Goal: Information Seeking & Learning: Learn about a topic

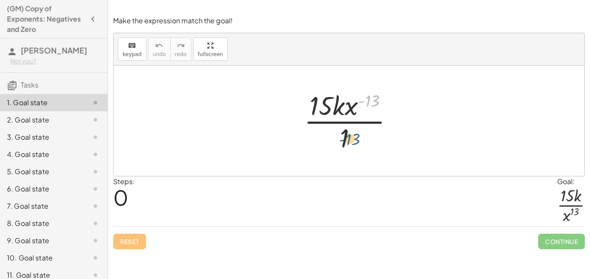
drag, startPoint x: 374, startPoint y: 97, endPoint x: 355, endPoint y: 136, distance: 43.4
click at [355, 136] on div at bounding box center [352, 121] width 105 height 66
drag, startPoint x: 366, startPoint y: 98, endPoint x: 353, endPoint y: 101, distance: 13.2
click at [353, 101] on div at bounding box center [352, 121] width 105 height 66
drag, startPoint x: 353, startPoint y: 104, endPoint x: 355, endPoint y: 131, distance: 27.3
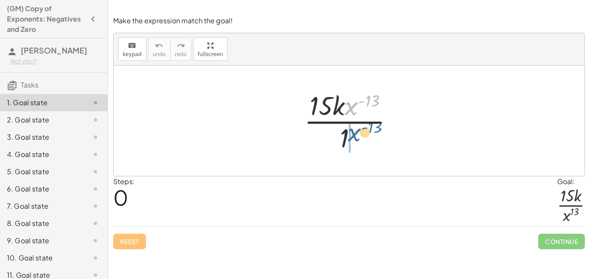
click at [355, 131] on div at bounding box center [352, 121] width 105 height 66
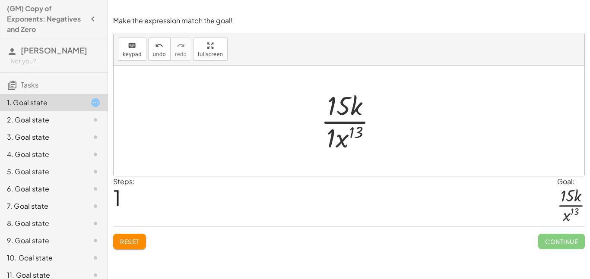
click at [333, 135] on div at bounding box center [352, 121] width 72 height 66
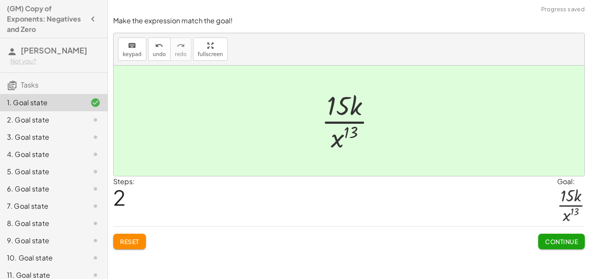
click at [549, 240] on span "Continue" at bounding box center [561, 242] width 33 height 8
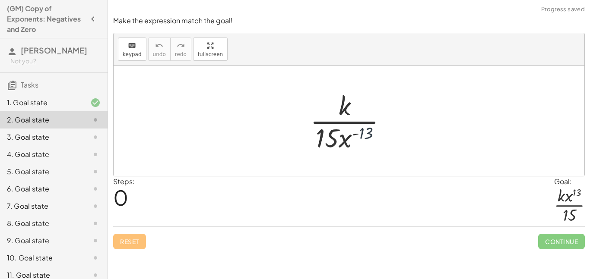
click at [361, 133] on div at bounding box center [352, 121] width 92 height 66
drag, startPoint x: 346, startPoint y: 139, endPoint x: 353, endPoint y: 117, distance: 23.5
click at [353, 117] on div at bounding box center [352, 121] width 92 height 66
drag, startPoint x: 343, startPoint y: 141, endPoint x: 356, endPoint y: 112, distance: 32.1
click at [356, 112] on div at bounding box center [352, 121] width 92 height 66
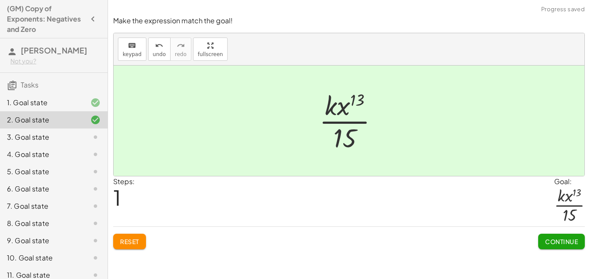
click at [557, 239] on span "Continue" at bounding box center [561, 242] width 33 height 8
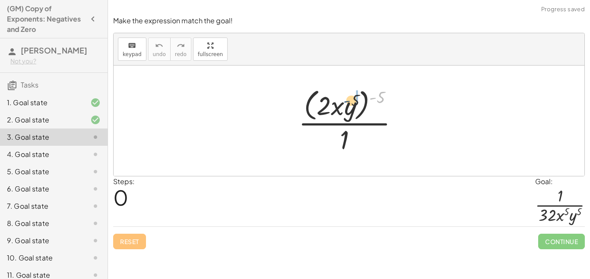
drag, startPoint x: 376, startPoint y: 98, endPoint x: 349, endPoint y: 102, distance: 27.5
click at [349, 102] on div at bounding box center [352, 120] width 116 height 70
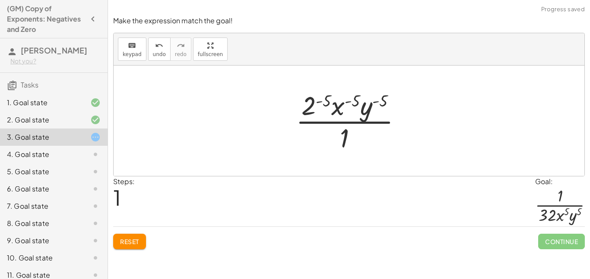
click at [318, 101] on div at bounding box center [351, 121] width 121 height 66
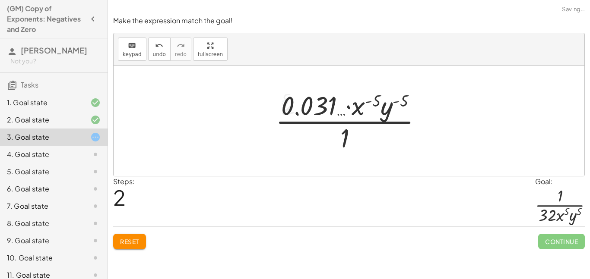
click at [369, 101] on div at bounding box center [352, 121] width 162 height 66
click at [365, 95] on div at bounding box center [352, 121] width 162 height 66
click at [363, 106] on div at bounding box center [352, 121] width 162 height 66
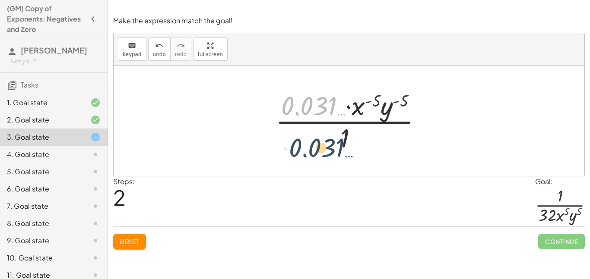
drag, startPoint x: 318, startPoint y: 102, endPoint x: 326, endPoint y: 145, distance: 43.9
click at [326, 145] on div at bounding box center [352, 121] width 162 height 66
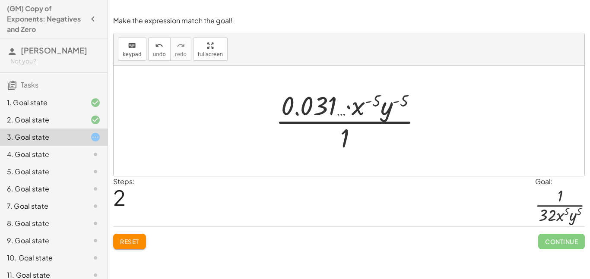
click at [338, 113] on div at bounding box center [352, 121] width 162 height 66
click at [120, 236] on button "Reset" at bounding box center [129, 242] width 33 height 16
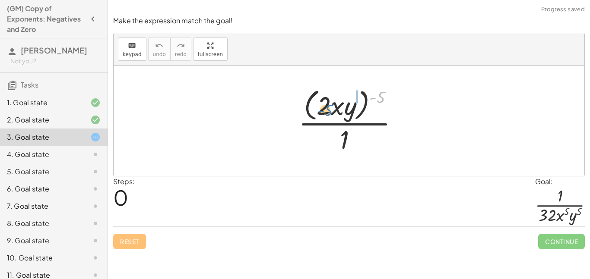
drag, startPoint x: 373, startPoint y: 97, endPoint x: 321, endPoint y: 109, distance: 54.1
click at [321, 109] on div at bounding box center [352, 120] width 116 height 70
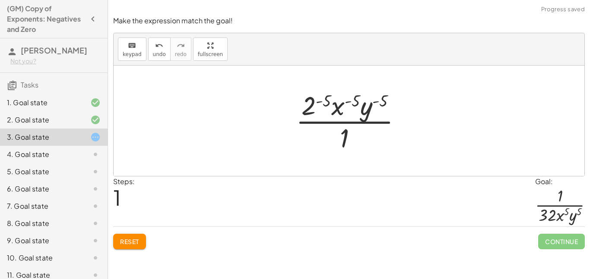
click at [129, 240] on span "Reset" at bounding box center [129, 242] width 19 height 8
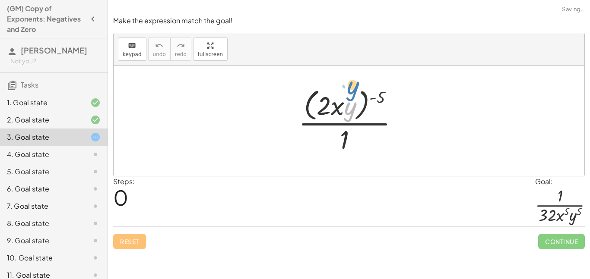
drag, startPoint x: 353, startPoint y: 108, endPoint x: 357, endPoint y: 98, distance: 10.4
click at [357, 98] on div at bounding box center [352, 120] width 116 height 70
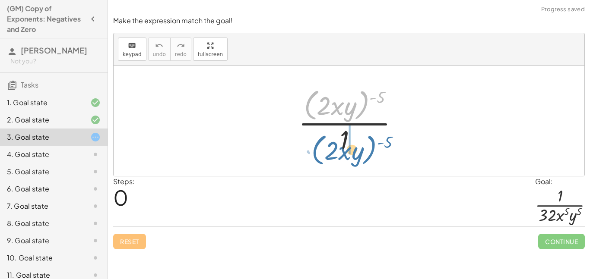
drag, startPoint x: 364, startPoint y: 98, endPoint x: 370, endPoint y: 142, distance: 43.6
click at [370, 142] on div at bounding box center [352, 120] width 116 height 70
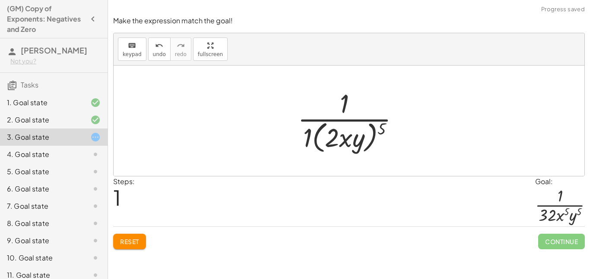
click at [303, 142] on div at bounding box center [351, 120] width 117 height 70
drag, startPoint x: 377, startPoint y: 130, endPoint x: 337, endPoint y: 132, distance: 39.7
click at [337, 132] on div at bounding box center [352, 120] width 109 height 70
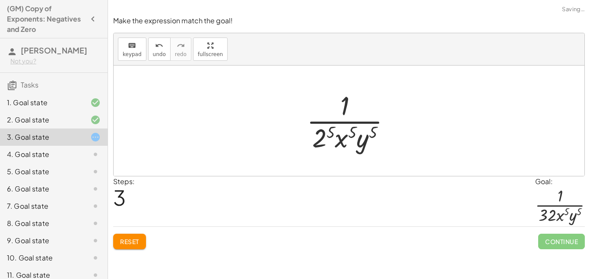
click at [329, 132] on div at bounding box center [352, 121] width 100 height 66
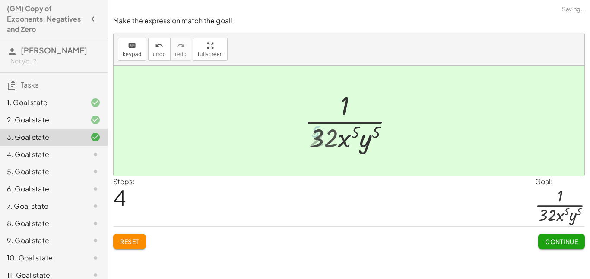
click at [341, 137] on div at bounding box center [352, 121] width 106 height 66
click at [576, 242] on span "Continue" at bounding box center [561, 242] width 33 height 8
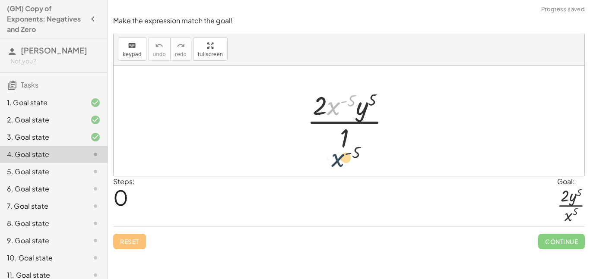
drag, startPoint x: 335, startPoint y: 104, endPoint x: 338, endPoint y: 161, distance: 57.0
click at [338, 161] on div "· x ( - 5 ) · 2 · x ( - 5 ) · y 5 · 1" at bounding box center [349, 121] width 471 height 111
drag, startPoint x: 329, startPoint y: 108, endPoint x: 341, endPoint y: 142, distance: 36.0
click at [341, 142] on div at bounding box center [352, 121] width 98 height 66
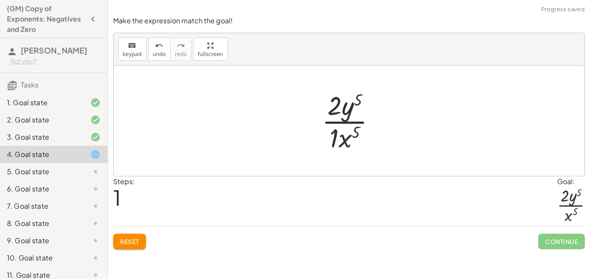
click at [329, 136] on div at bounding box center [352, 121] width 70 height 66
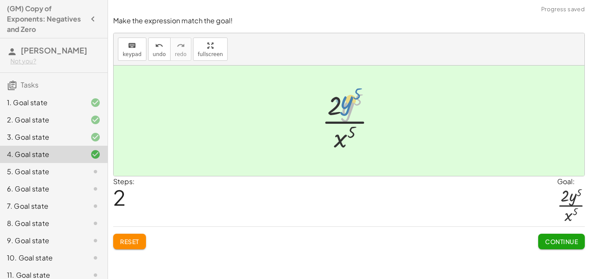
drag, startPoint x: 352, startPoint y: 111, endPoint x: 351, endPoint y: 106, distance: 5.3
click at [351, 106] on div at bounding box center [352, 121] width 70 height 66
click at [550, 236] on button "Continue" at bounding box center [561, 242] width 47 height 16
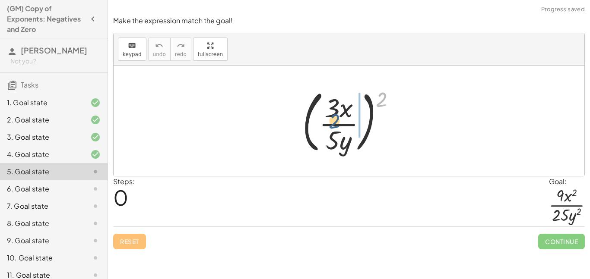
drag, startPoint x: 378, startPoint y: 95, endPoint x: 326, endPoint y: 108, distance: 53.0
click at [326, 108] on div at bounding box center [352, 121] width 109 height 72
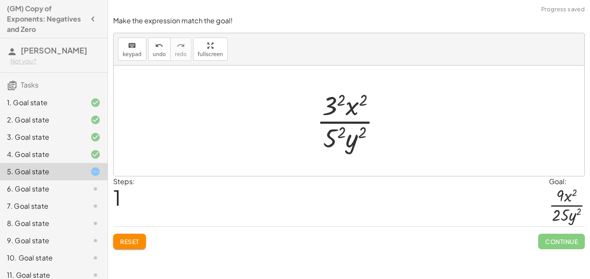
click at [342, 102] on div at bounding box center [352, 121] width 80 height 66
click at [349, 106] on div at bounding box center [352, 121] width 78 height 66
click at [331, 137] on div at bounding box center [352, 121] width 78 height 66
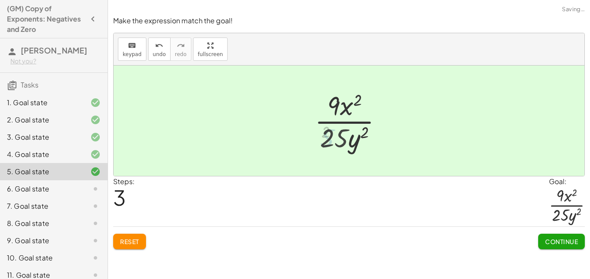
click at [358, 139] on div at bounding box center [352, 121] width 84 height 66
click at [557, 240] on span "Continue" at bounding box center [561, 242] width 33 height 8
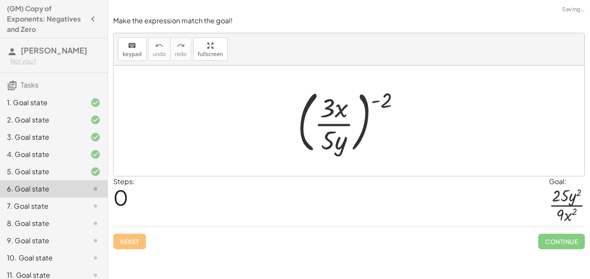
click at [384, 97] on div at bounding box center [352, 121] width 118 height 72
drag, startPoint x: 384, startPoint y: 98, endPoint x: 335, endPoint y: 107, distance: 49.7
click at [335, 107] on div at bounding box center [352, 121] width 118 height 72
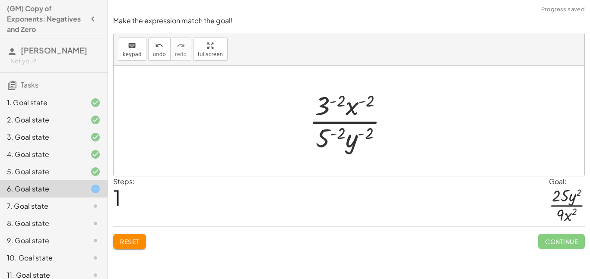
click at [328, 106] on div at bounding box center [352, 121] width 95 height 66
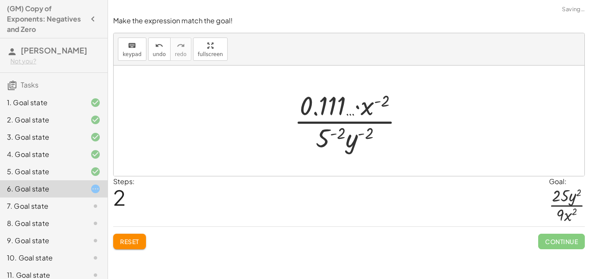
click at [121, 239] on span "Reset" at bounding box center [129, 242] width 19 height 8
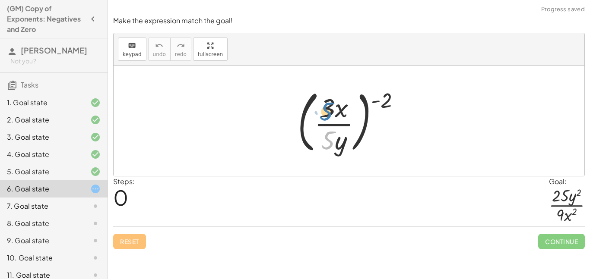
drag, startPoint x: 332, startPoint y: 147, endPoint x: 350, endPoint y: 161, distance: 22.8
click at [350, 161] on div "· 5 ( · 3 · x · 5 · y ) ( - 2 )" at bounding box center [349, 121] width 471 height 111
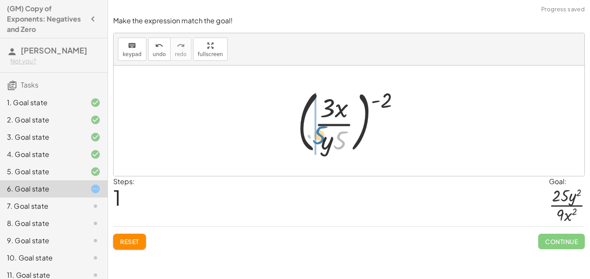
drag, startPoint x: 337, startPoint y: 149, endPoint x: 316, endPoint y: 144, distance: 21.7
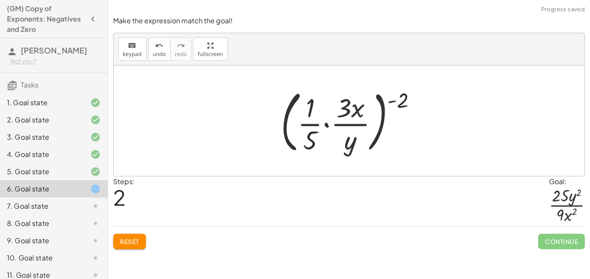
click at [132, 240] on span "Reset" at bounding box center [129, 242] width 19 height 8
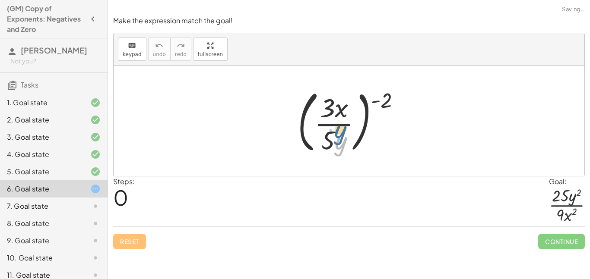
drag, startPoint x: 340, startPoint y: 139, endPoint x: 340, endPoint y: 134, distance: 4.8
click at [340, 134] on div at bounding box center [352, 121] width 118 height 72
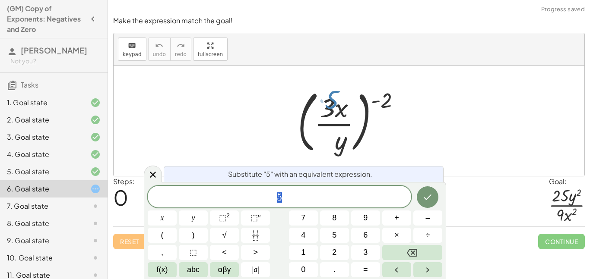
scroll to position [0, 0]
drag, startPoint x: 331, startPoint y: 138, endPoint x: 334, endPoint y: 103, distance: 34.7
click at [334, 103] on div at bounding box center [352, 121] width 118 height 72
click at [437, 154] on div at bounding box center [349, 121] width 471 height 111
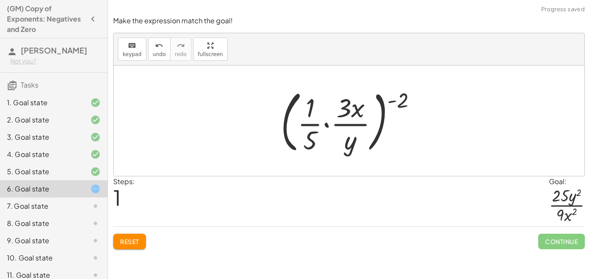
click at [314, 109] on div at bounding box center [352, 121] width 152 height 72
click at [310, 110] on div at bounding box center [352, 121] width 152 height 72
drag, startPoint x: 309, startPoint y: 138, endPoint x: 309, endPoint y: 111, distance: 26.8
click at [309, 111] on div at bounding box center [352, 121] width 152 height 72
click at [348, 161] on div at bounding box center [349, 121] width 471 height 111
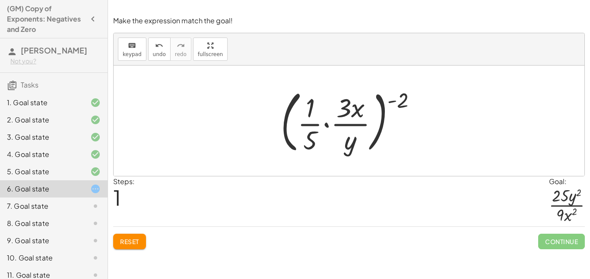
click at [348, 118] on div at bounding box center [352, 121] width 152 height 72
click at [135, 240] on span "Reset" at bounding box center [129, 242] width 19 height 8
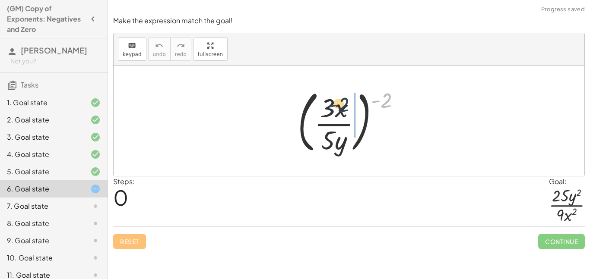
drag, startPoint x: 373, startPoint y: 104, endPoint x: 319, endPoint y: 109, distance: 54.2
click at [319, 109] on div at bounding box center [352, 121] width 118 height 72
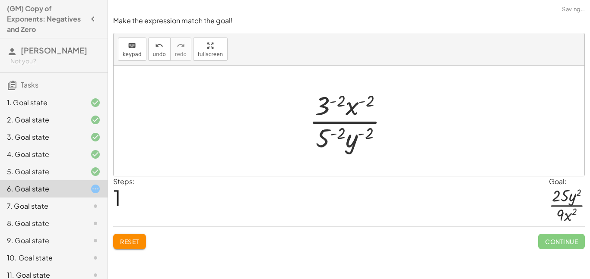
click at [323, 105] on div at bounding box center [352, 121] width 95 height 66
click at [323, 105] on div at bounding box center [352, 121] width 125 height 66
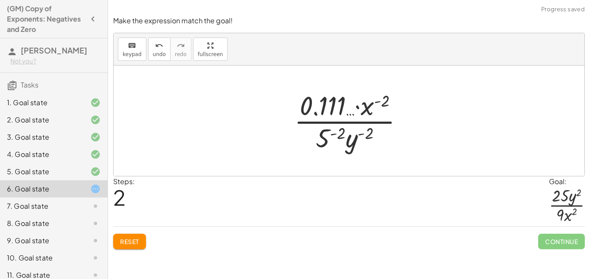
click at [367, 107] on div at bounding box center [352, 121] width 125 height 66
click at [329, 135] on div at bounding box center [352, 121] width 125 height 66
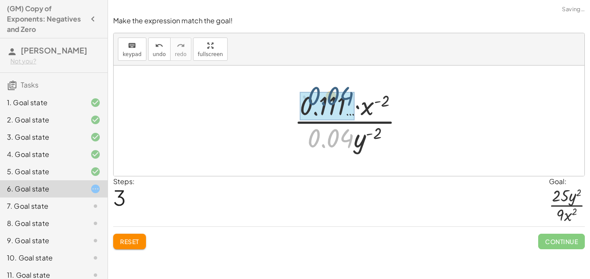
drag, startPoint x: 326, startPoint y: 139, endPoint x: 326, endPoint y: 97, distance: 41.9
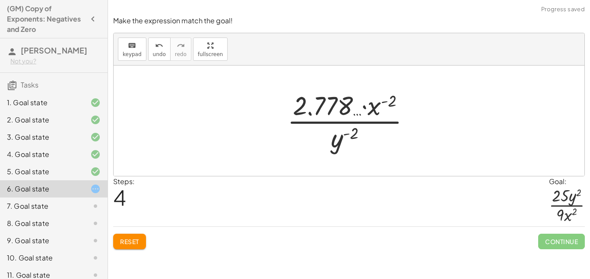
click at [332, 103] on div at bounding box center [352, 121] width 139 height 66
drag, startPoint x: 369, startPoint y: 115, endPoint x: 321, endPoint y: 111, distance: 47.7
click at [321, 111] on div at bounding box center [352, 121] width 139 height 66
click at [156, 56] on span "undo" at bounding box center [159, 54] width 13 height 6
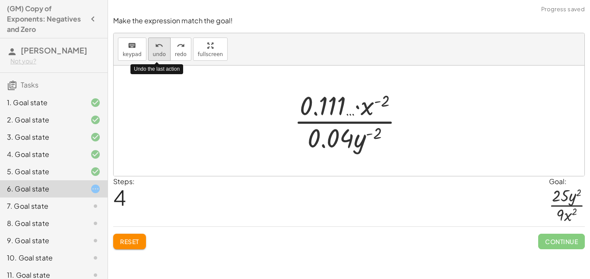
click at [156, 56] on span "undo" at bounding box center [159, 54] width 13 height 6
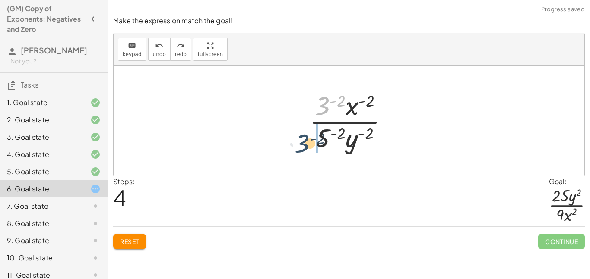
drag, startPoint x: 322, startPoint y: 97, endPoint x: 302, endPoint y: 136, distance: 43.5
click at [302, 136] on div "( · 3 · x · 5 · y ) ( - 2 ) · 3 ( - 2 ) · 3 ( - 2 ) · x ( - 2 ) · 5 ( - 2 ) · y…" at bounding box center [348, 120] width 105 height 71
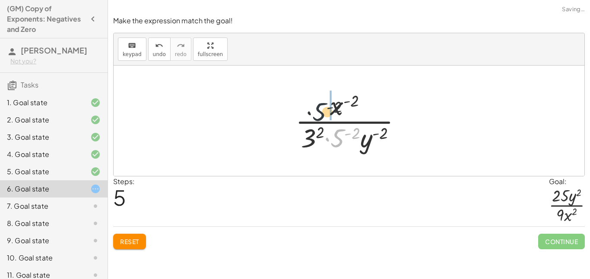
drag, startPoint x: 335, startPoint y: 143, endPoint x: 313, endPoint y: 112, distance: 38.4
click at [313, 112] on div at bounding box center [352, 121] width 122 height 66
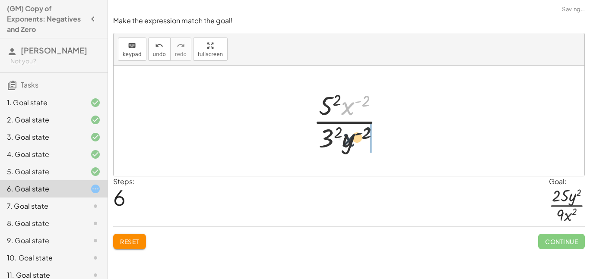
drag, startPoint x: 348, startPoint y: 109, endPoint x: 350, endPoint y: 153, distance: 44.5
click at [350, 153] on div at bounding box center [352, 121] width 86 height 66
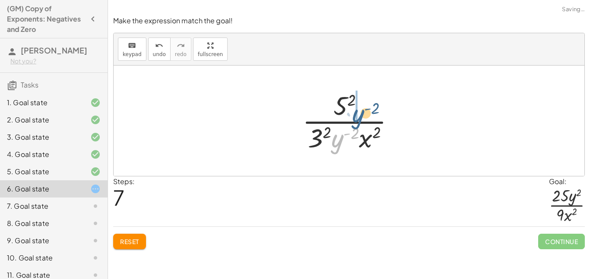
drag, startPoint x: 338, startPoint y: 139, endPoint x: 359, endPoint y: 112, distance: 34.1
click at [359, 112] on div at bounding box center [352, 121] width 108 height 66
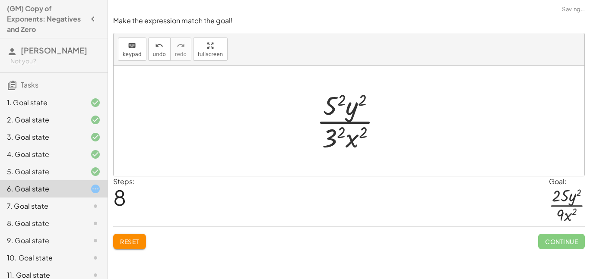
click at [334, 100] on div at bounding box center [352, 121] width 80 height 66
click at [331, 139] on div at bounding box center [352, 121] width 84 height 66
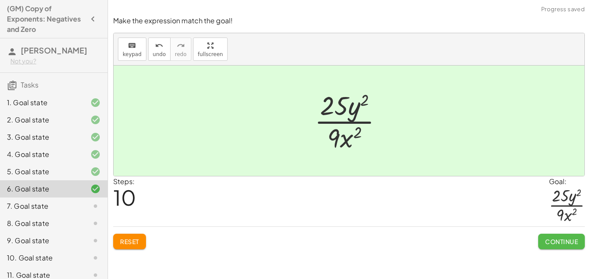
click at [559, 238] on span "Continue" at bounding box center [561, 242] width 33 height 8
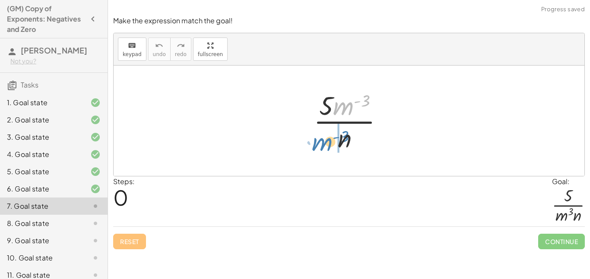
drag, startPoint x: 349, startPoint y: 108, endPoint x: 328, endPoint y: 141, distance: 39.8
click at [328, 141] on div at bounding box center [351, 121] width 85 height 66
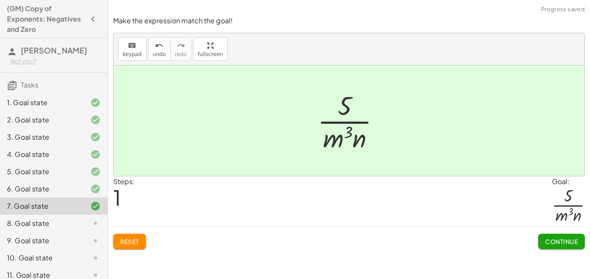
click at [551, 244] on span "Continue" at bounding box center [561, 242] width 33 height 8
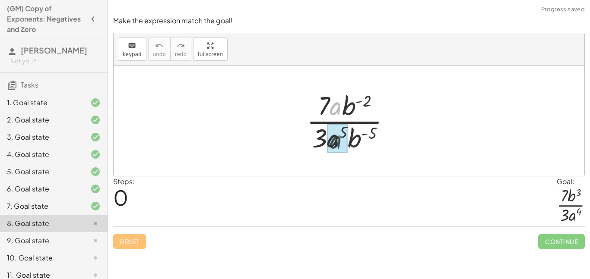
drag, startPoint x: 334, startPoint y: 109, endPoint x: 334, endPoint y: 144, distance: 35.0
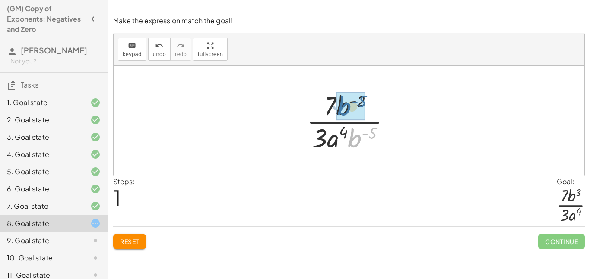
drag, startPoint x: 354, startPoint y: 143, endPoint x: 344, endPoint y: 112, distance: 33.2
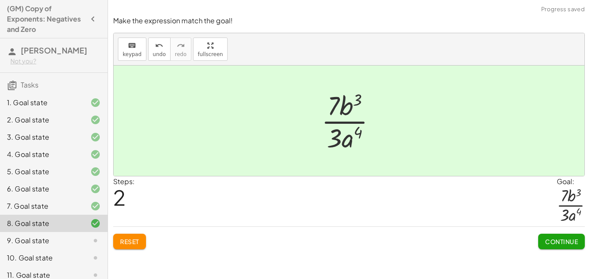
click at [545, 246] on span "Continue" at bounding box center [561, 242] width 33 height 8
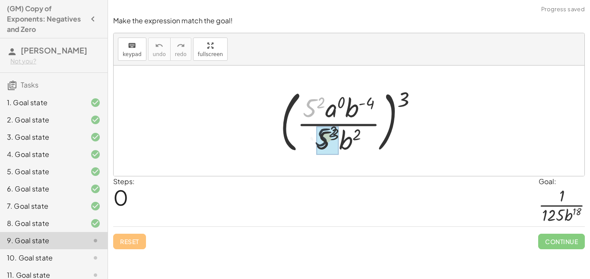
drag, startPoint x: 314, startPoint y: 108, endPoint x: 326, endPoint y: 138, distance: 33.1
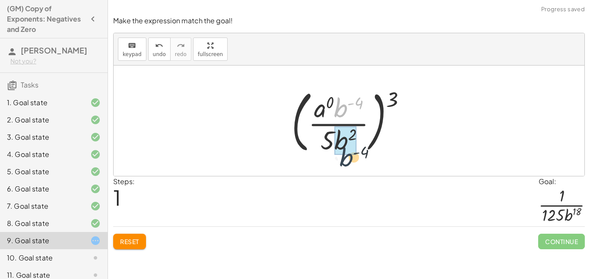
drag, startPoint x: 343, startPoint y: 108, endPoint x: 349, endPoint y: 158, distance: 50.8
drag, startPoint x: 338, startPoint y: 104, endPoint x: 335, endPoint y: 136, distance: 31.3
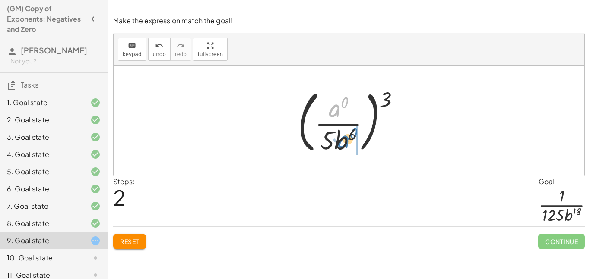
drag, startPoint x: 330, startPoint y: 112, endPoint x: 340, endPoint y: 145, distance: 34.7
click at [340, 145] on div at bounding box center [352, 121] width 117 height 72
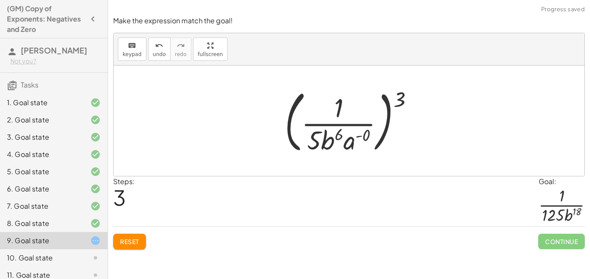
click at [370, 135] on div at bounding box center [352, 121] width 144 height 72
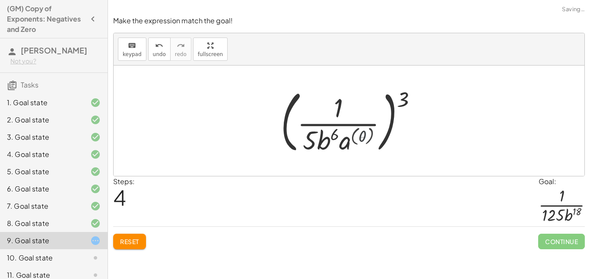
click at [362, 136] on div at bounding box center [352, 121] width 152 height 72
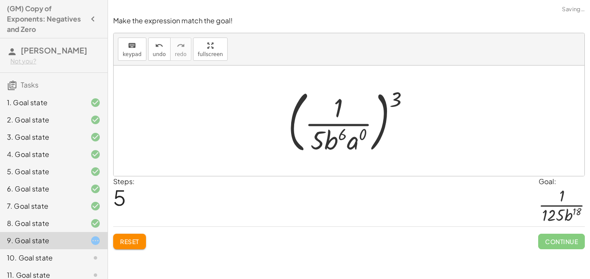
click at [361, 139] on div at bounding box center [352, 121] width 137 height 72
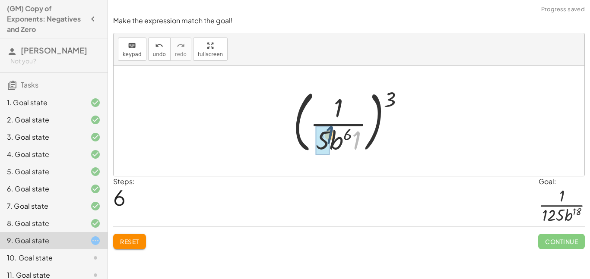
drag, startPoint x: 353, startPoint y: 144, endPoint x: 322, endPoint y: 138, distance: 31.2
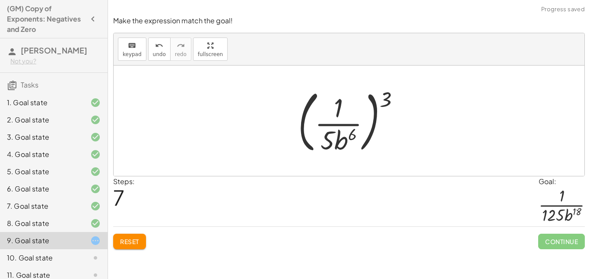
click at [342, 114] on div at bounding box center [352, 121] width 117 height 72
drag, startPoint x: 383, startPoint y: 100, endPoint x: 350, endPoint y: 106, distance: 33.7
click at [350, 106] on div at bounding box center [352, 121] width 117 height 72
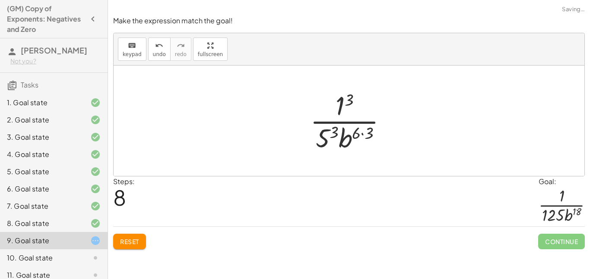
click at [336, 135] on div at bounding box center [352, 121] width 92 height 66
click at [362, 136] on div at bounding box center [352, 121] width 107 height 66
click at [371, 135] on div at bounding box center [352, 121] width 107 height 66
click at [365, 136] on div at bounding box center [352, 121] width 101 height 66
click at [358, 97] on div at bounding box center [352, 121] width 101 height 66
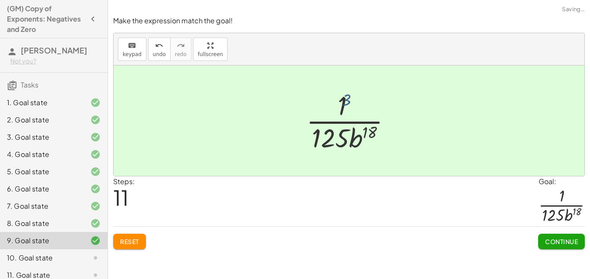
click at [354, 97] on div at bounding box center [352, 121] width 101 height 66
click at [554, 238] on span "Continue" at bounding box center [561, 242] width 33 height 8
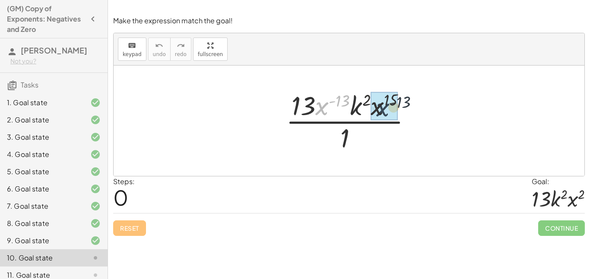
drag, startPoint x: 322, startPoint y: 111, endPoint x: 383, endPoint y: 111, distance: 60.9
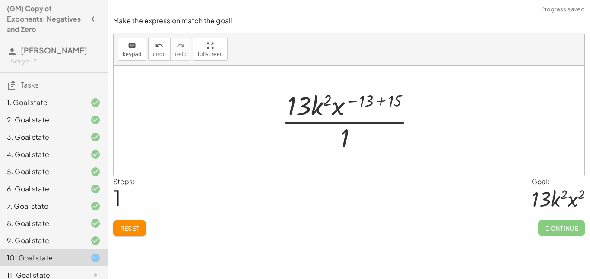
click at [371, 94] on div at bounding box center [352, 121] width 150 height 66
click at [373, 98] on div at bounding box center [352, 121] width 150 height 66
click at [387, 101] on div at bounding box center [352, 121] width 150 height 66
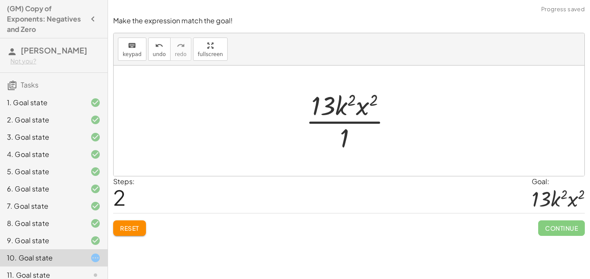
click at [345, 137] on div at bounding box center [351, 121] width 101 height 66
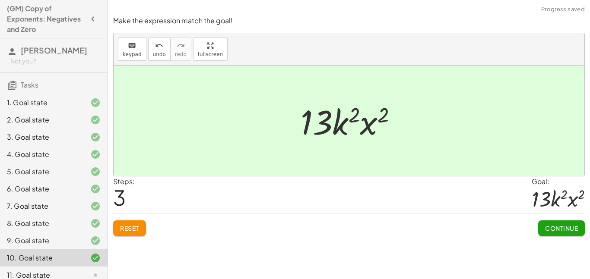
click at [555, 234] on button "Continue" at bounding box center [561, 229] width 47 height 16
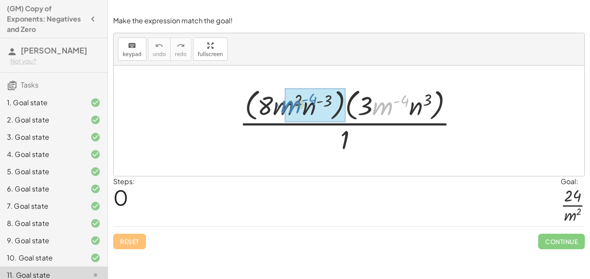
drag, startPoint x: 383, startPoint y: 110, endPoint x: 291, endPoint y: 108, distance: 92.0
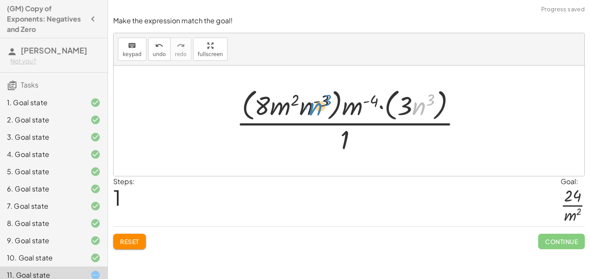
drag, startPoint x: 416, startPoint y: 108, endPoint x: 311, endPoint y: 108, distance: 104.5
click at [311, 108] on div at bounding box center [352, 120] width 241 height 70
drag, startPoint x: 409, startPoint y: 104, endPoint x: 253, endPoint y: 104, distance: 155.9
click at [253, 104] on div at bounding box center [352, 120] width 241 height 70
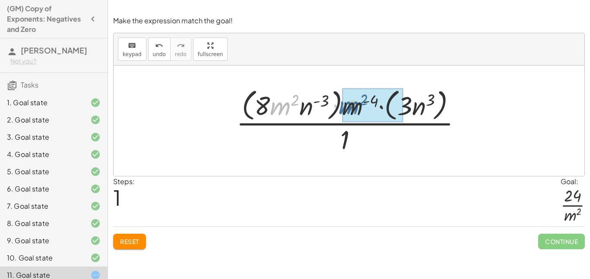
drag, startPoint x: 289, startPoint y: 107, endPoint x: 357, endPoint y: 107, distance: 68.6
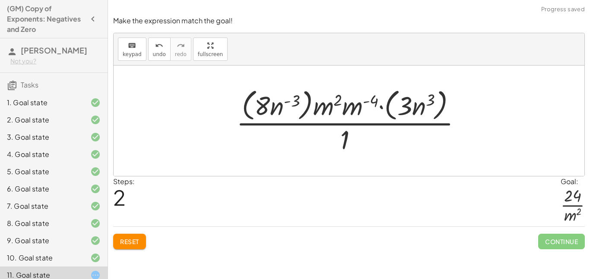
click at [326, 110] on div at bounding box center [352, 120] width 241 height 70
click at [357, 111] on div at bounding box center [352, 120] width 241 height 70
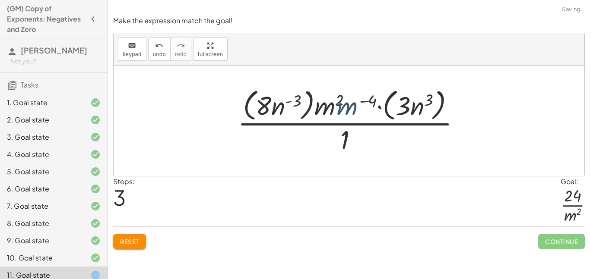
click at [354, 110] on div at bounding box center [352, 120] width 228 height 70
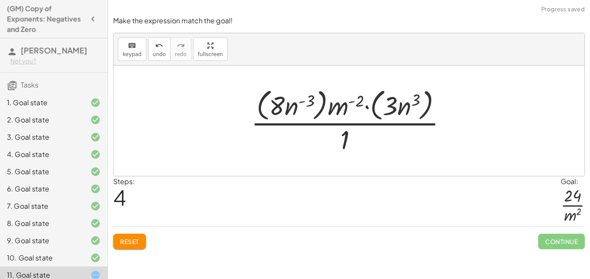
click at [354, 98] on div at bounding box center [353, 120] width 212 height 70
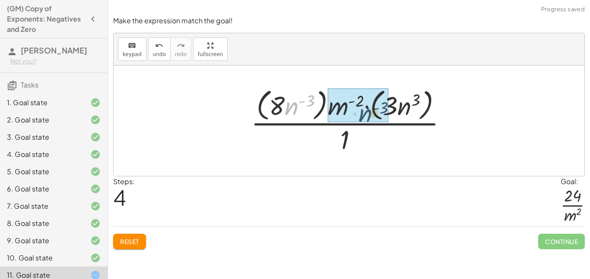
drag, startPoint x: 296, startPoint y: 103, endPoint x: 370, endPoint y: 109, distance: 74.0
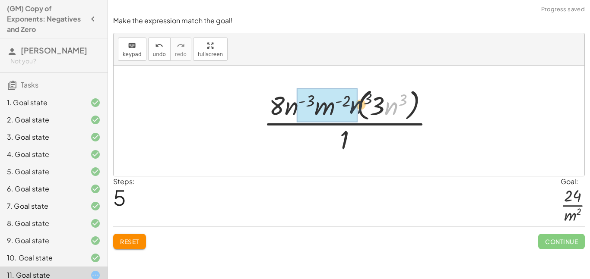
drag, startPoint x: 388, startPoint y: 109, endPoint x: 326, endPoint y: 111, distance: 61.8
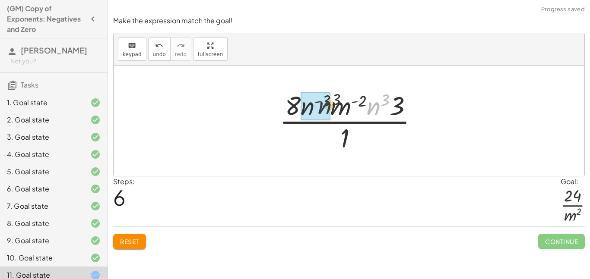
drag, startPoint x: 374, startPoint y: 106, endPoint x: 315, endPoint y: 105, distance: 59.6
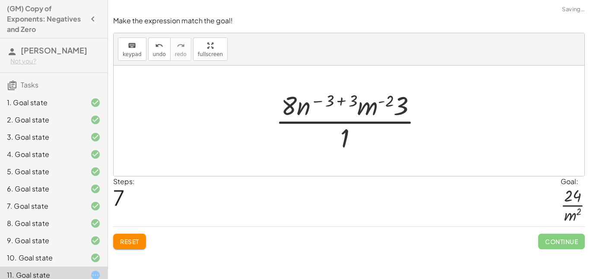
click at [345, 104] on div at bounding box center [352, 121] width 162 height 66
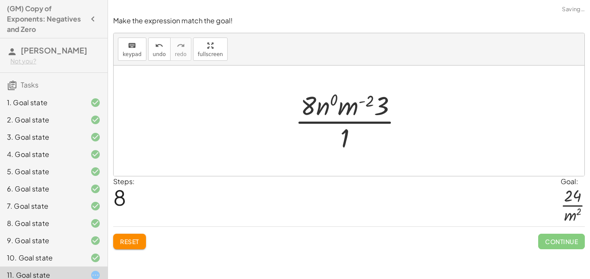
click at [332, 100] on div at bounding box center [352, 121] width 123 height 66
click at [320, 112] on div at bounding box center [352, 121] width 117 height 66
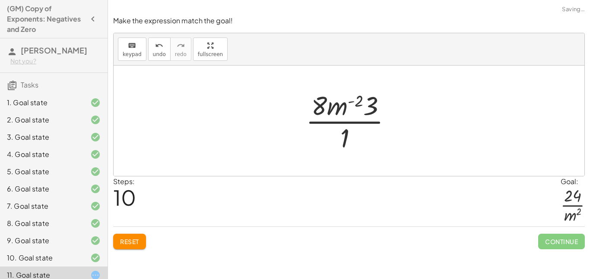
click at [364, 109] on div at bounding box center [351, 121] width 101 height 66
drag, startPoint x: 369, startPoint y: 109, endPoint x: 317, endPoint y: 110, distance: 52.2
click at [352, 108] on div at bounding box center [352, 121] width 100 height 66
drag, startPoint x: 352, startPoint y: 108, endPoint x: 350, endPoint y: 130, distance: 22.6
click at [350, 130] on div at bounding box center [352, 121] width 100 height 66
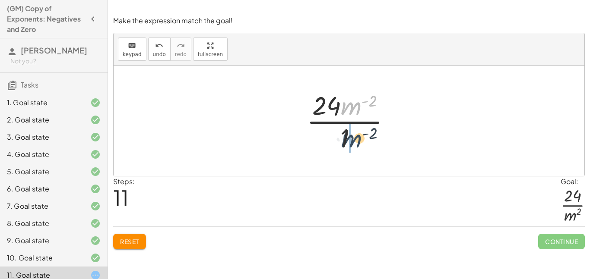
drag, startPoint x: 356, startPoint y: 112, endPoint x: 354, endPoint y: 147, distance: 34.6
click at [354, 147] on div at bounding box center [352, 121] width 100 height 66
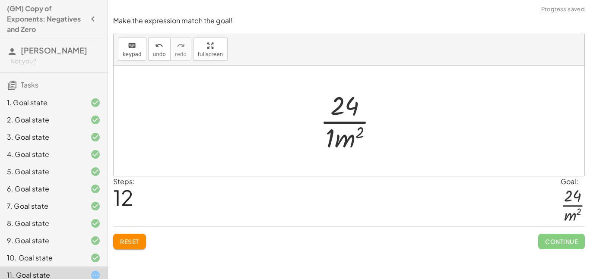
click at [326, 135] on div at bounding box center [352, 121] width 73 height 66
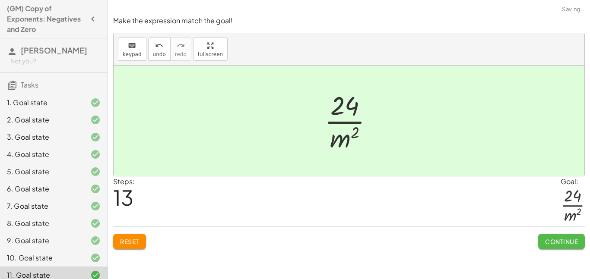
click at [550, 237] on button "Continue" at bounding box center [561, 242] width 47 height 16
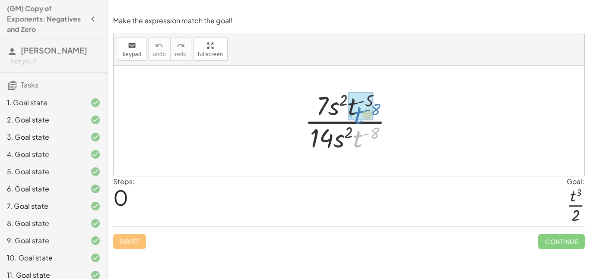
drag, startPoint x: 367, startPoint y: 139, endPoint x: 367, endPoint y: 115, distance: 23.7
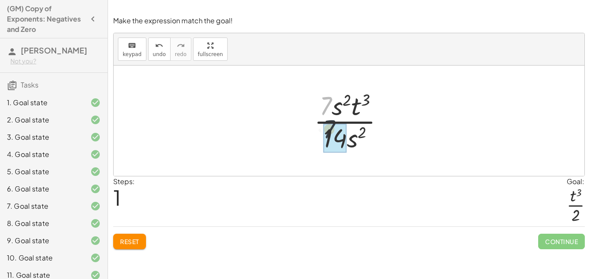
drag, startPoint x: 325, startPoint y: 108, endPoint x: 330, endPoint y: 137, distance: 29.4
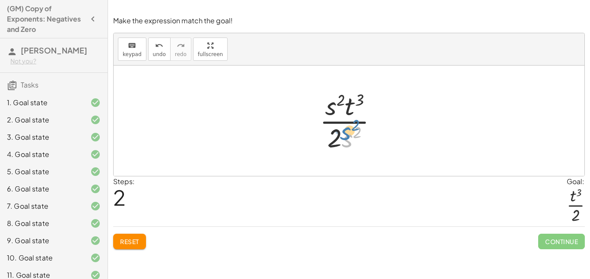
drag, startPoint x: 348, startPoint y: 143, endPoint x: 349, endPoint y: 139, distance: 4.8
click at [349, 139] on div at bounding box center [351, 121] width 73 height 66
drag, startPoint x: 330, startPoint y: 114, endPoint x: 355, endPoint y: 144, distance: 39.2
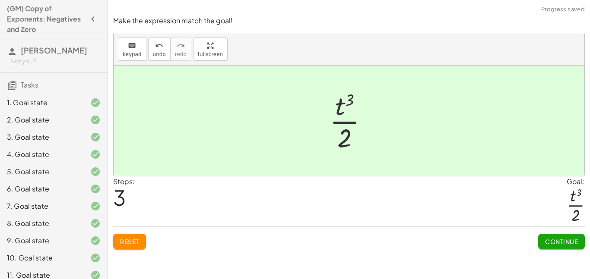
click at [552, 241] on span "Continue" at bounding box center [561, 242] width 33 height 8
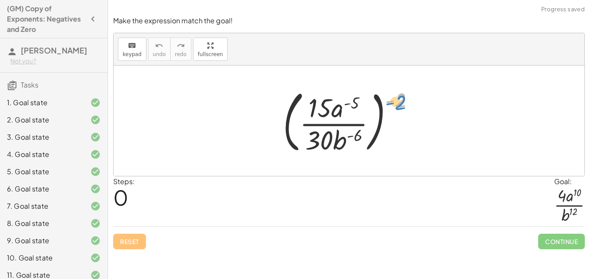
click at [402, 102] on div at bounding box center [351, 121] width 147 height 72
drag, startPoint x: 402, startPoint y: 102, endPoint x: 354, endPoint y: 107, distance: 47.7
click at [354, 107] on div at bounding box center [351, 121] width 147 height 72
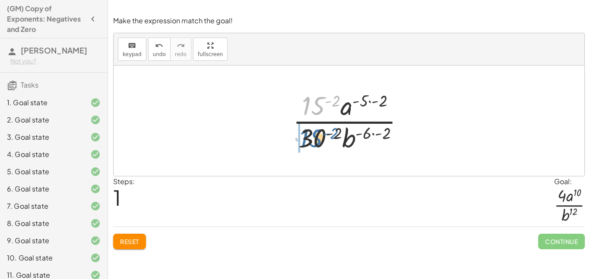
drag, startPoint x: 311, startPoint y: 103, endPoint x: 309, endPoint y: 139, distance: 36.3
click at [309, 139] on div at bounding box center [351, 121] width 127 height 66
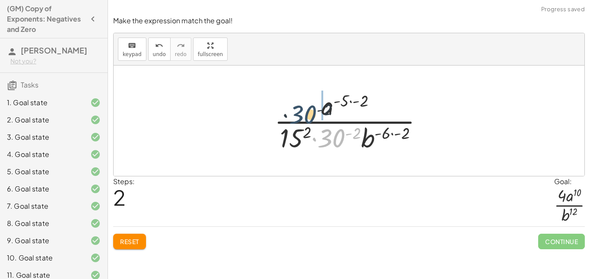
drag, startPoint x: 340, startPoint y: 139, endPoint x: 303, endPoint y: 108, distance: 48.1
click at [303, 108] on div at bounding box center [352, 121] width 164 height 66
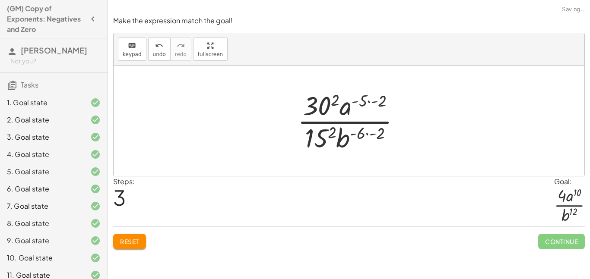
click at [326, 105] on div at bounding box center [352, 121] width 118 height 66
click at [317, 136] on div at bounding box center [352, 121] width 120 height 66
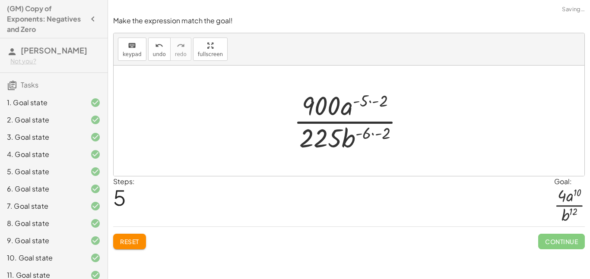
click at [367, 122] on div at bounding box center [352, 121] width 126 height 66
click at [368, 127] on div at bounding box center [352, 121] width 126 height 66
click at [369, 131] on div at bounding box center [352, 121] width 126 height 66
click at [369, 132] on div at bounding box center [352, 121] width 126 height 66
click at [370, 133] on div at bounding box center [352, 121] width 126 height 66
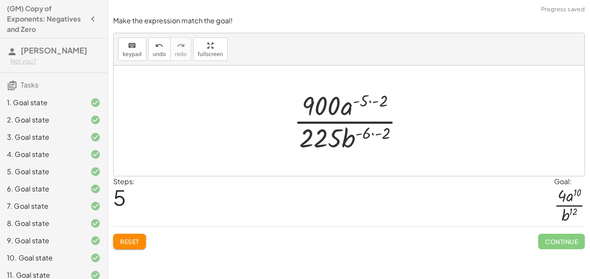
click at [382, 136] on div at bounding box center [352, 121] width 126 height 66
click at [0, 0] on div "Make the expression match the goal! keyboard keypad undo undo redo redo fullscr…" at bounding box center [0, 0] width 0 height 0
click at [136, 245] on span "Reset" at bounding box center [129, 242] width 19 height 8
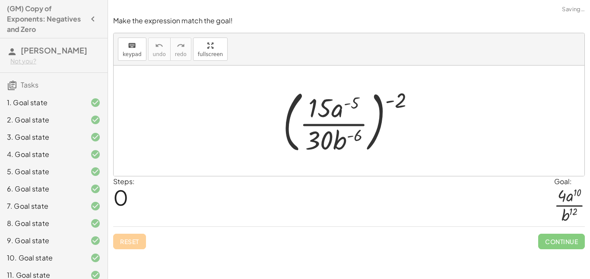
click at [136, 245] on div "Reset Continue" at bounding box center [348, 238] width 471 height 23
click at [390, 104] on div at bounding box center [351, 121] width 147 height 72
drag, startPoint x: 400, startPoint y: 101, endPoint x: 348, endPoint y: 102, distance: 52.7
click at [348, 102] on div at bounding box center [351, 121] width 147 height 72
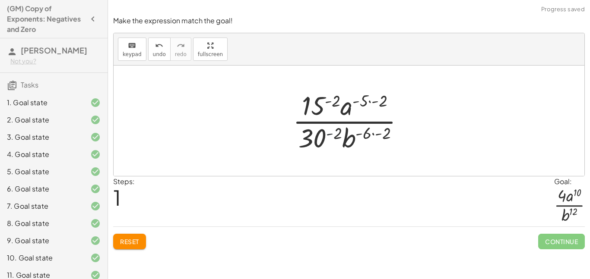
click at [330, 139] on div at bounding box center [351, 121] width 127 height 66
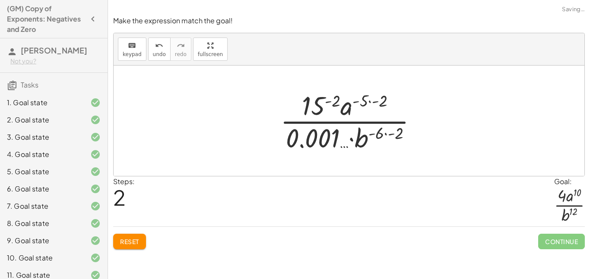
click at [379, 131] on div at bounding box center [352, 121] width 152 height 66
click at [397, 136] on div at bounding box center [352, 121] width 152 height 66
click at [397, 136] on div at bounding box center [352, 121] width 131 height 66
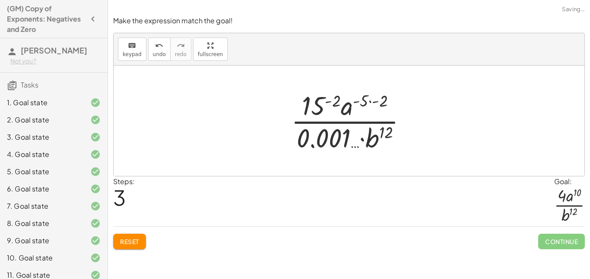
click at [371, 94] on div at bounding box center [352, 121] width 131 height 66
click at [140, 249] on button "Reset" at bounding box center [129, 242] width 33 height 16
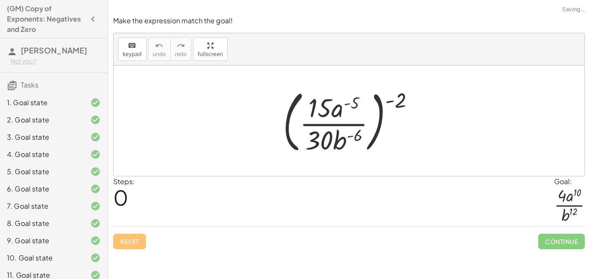
click at [139, 247] on div "Reset Continue" at bounding box center [348, 238] width 471 height 23
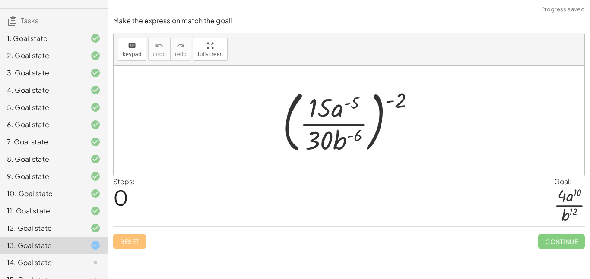
scroll to position [129, 0]
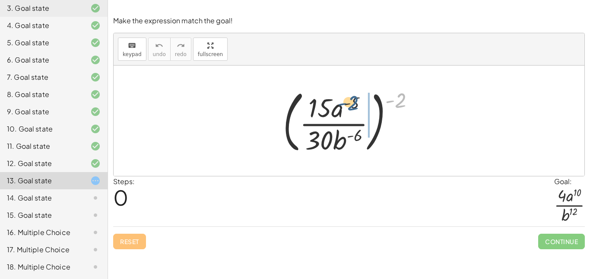
drag, startPoint x: 398, startPoint y: 97, endPoint x: 348, endPoint y: 100, distance: 49.3
click at [348, 100] on div at bounding box center [351, 121] width 147 height 72
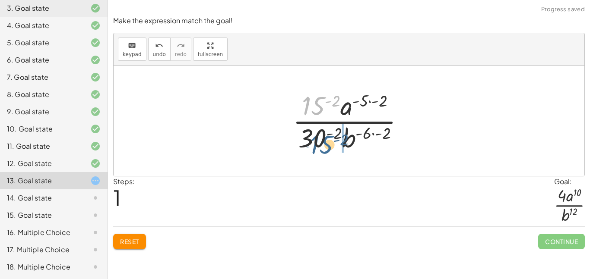
drag, startPoint x: 311, startPoint y: 101, endPoint x: 322, endPoint y: 145, distance: 44.5
click at [322, 145] on div at bounding box center [351, 121] width 127 height 66
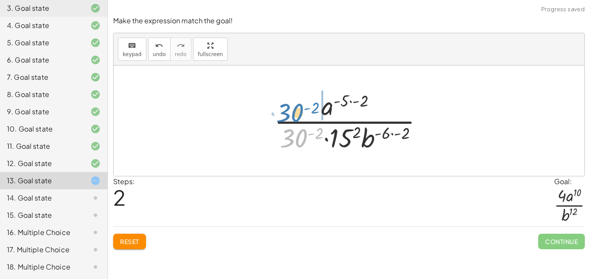
drag, startPoint x: 304, startPoint y: 136, endPoint x: 300, endPoint y: 109, distance: 27.6
click at [300, 109] on div at bounding box center [352, 121] width 164 height 66
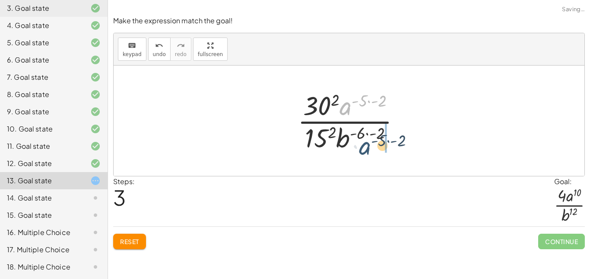
drag, startPoint x: 349, startPoint y: 108, endPoint x: 369, endPoint y: 150, distance: 46.0
click at [369, 150] on div at bounding box center [352, 121] width 118 height 66
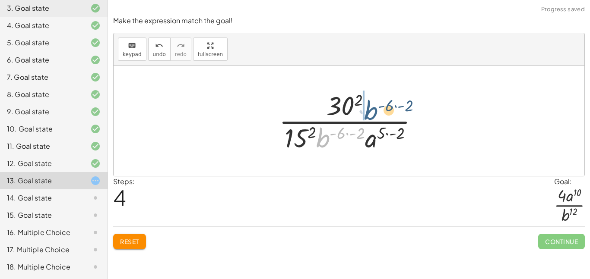
drag, startPoint x: 322, startPoint y: 141, endPoint x: 375, endPoint y: 111, distance: 61.5
click at [375, 111] on div at bounding box center [352, 121] width 155 height 66
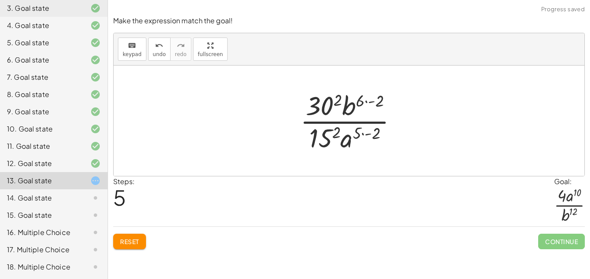
click at [368, 100] on div at bounding box center [352, 121] width 113 height 66
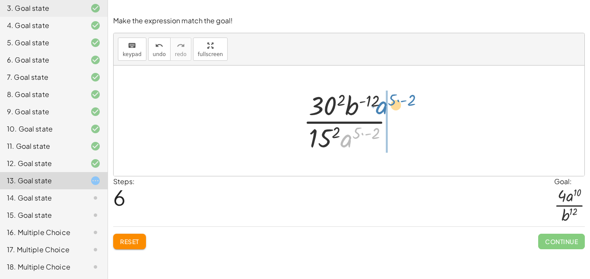
drag, startPoint x: 342, startPoint y: 149, endPoint x: 377, endPoint y: 115, distance: 49.2
click at [377, 115] on div at bounding box center [352, 121] width 106 height 66
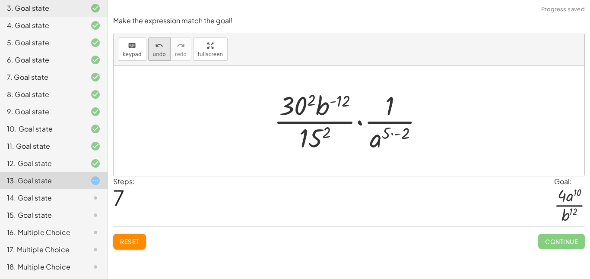
click at [157, 53] on span "undo" at bounding box center [159, 54] width 13 height 6
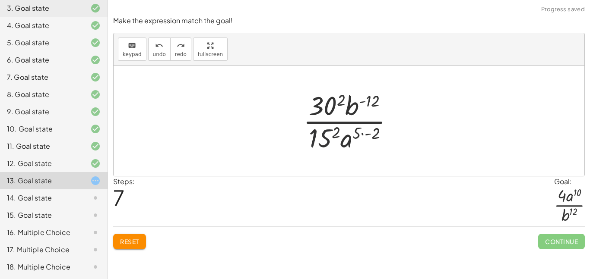
click at [331, 142] on div at bounding box center [352, 121] width 106 height 66
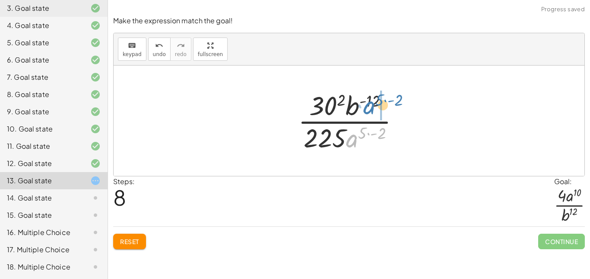
drag, startPoint x: 350, startPoint y: 145, endPoint x: 367, endPoint y: 112, distance: 37.1
click at [367, 112] on div at bounding box center [352, 121] width 117 height 66
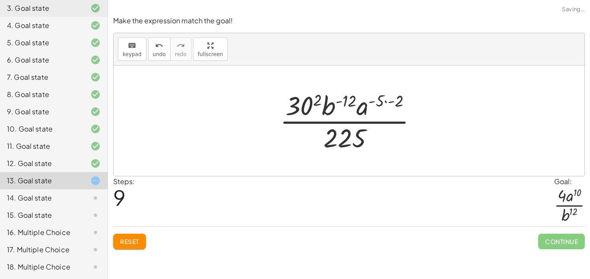
click at [329, 106] on div at bounding box center [351, 121] width 153 height 66
drag, startPoint x: 329, startPoint y: 106, endPoint x: 375, endPoint y: 140, distance: 57.0
click at [375, 140] on div at bounding box center [351, 121] width 153 height 66
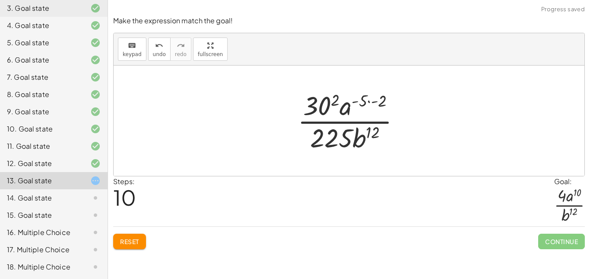
click at [357, 97] on div at bounding box center [352, 121] width 118 height 66
click at [362, 103] on div at bounding box center [352, 121] width 118 height 66
click at [383, 101] on div at bounding box center [352, 121] width 118 height 66
click at [383, 101] on div at bounding box center [352, 121] width 105 height 66
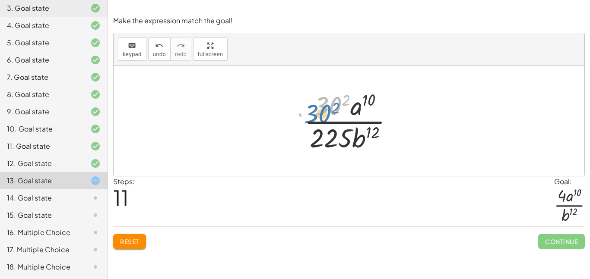
drag, startPoint x: 335, startPoint y: 97, endPoint x: 325, endPoint y: 103, distance: 12.0
click at [325, 103] on div at bounding box center [352, 121] width 105 height 66
drag, startPoint x: 325, startPoint y: 131, endPoint x: 323, endPoint y: 110, distance: 20.9
click at [323, 110] on div at bounding box center [352, 121] width 105 height 66
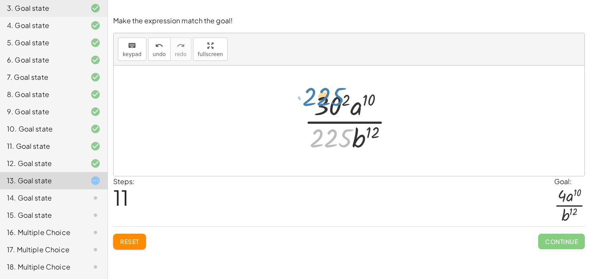
drag, startPoint x: 331, startPoint y: 142, endPoint x: 325, endPoint y: 107, distance: 35.1
click at [325, 107] on div at bounding box center [352, 121] width 105 height 66
drag, startPoint x: 338, startPoint y: 136, endPoint x: 325, endPoint y: 103, distance: 35.4
click at [325, 103] on div at bounding box center [352, 121] width 105 height 66
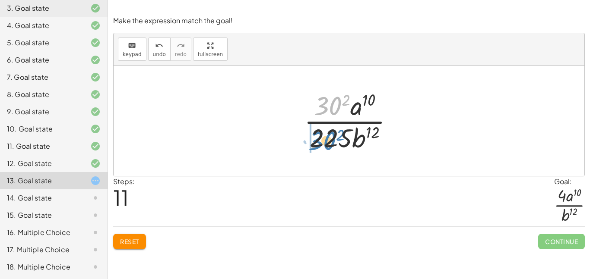
drag, startPoint x: 325, startPoint y: 103, endPoint x: 319, endPoint y: 139, distance: 35.8
click at [319, 139] on div at bounding box center [352, 121] width 105 height 66
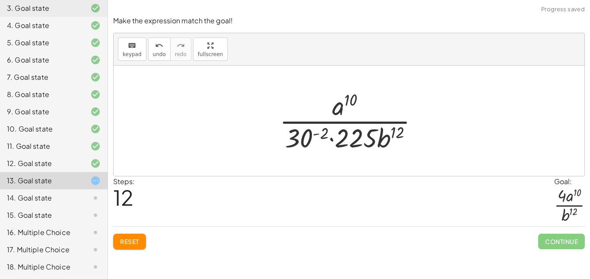
click at [310, 137] on div at bounding box center [352, 121] width 155 height 66
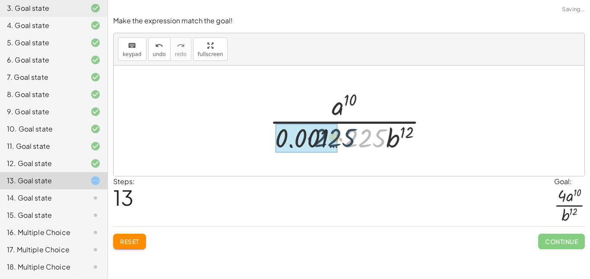
drag, startPoint x: 359, startPoint y: 141, endPoint x: 312, endPoint y: 143, distance: 47.1
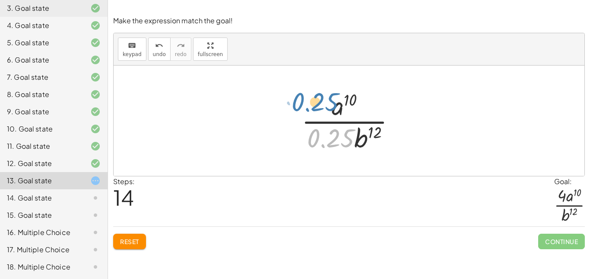
drag, startPoint x: 326, startPoint y: 142, endPoint x: 310, endPoint y: 108, distance: 38.4
click at [310, 108] on div at bounding box center [352, 121] width 110 height 66
drag, startPoint x: 342, startPoint y: 133, endPoint x: 332, endPoint y: 103, distance: 31.8
click at [332, 103] on div at bounding box center [352, 121] width 110 height 66
click at [133, 235] on button "Reset" at bounding box center [129, 242] width 33 height 16
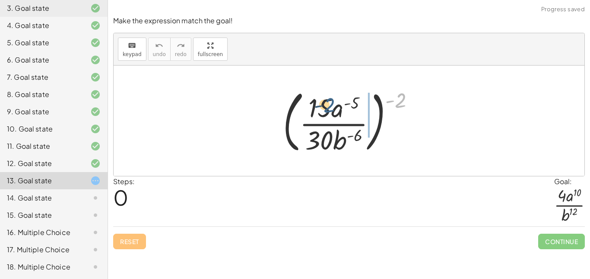
drag, startPoint x: 396, startPoint y: 102, endPoint x: 323, endPoint y: 109, distance: 74.1
click at [323, 109] on div at bounding box center [351, 121] width 147 height 72
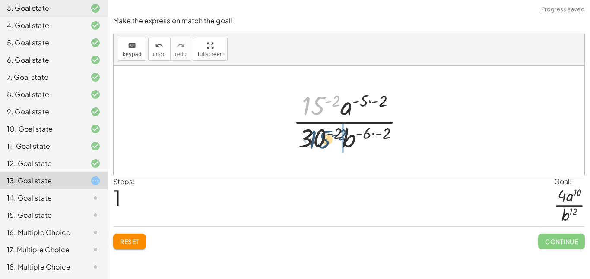
drag, startPoint x: 320, startPoint y: 105, endPoint x: 328, endPoint y: 145, distance: 40.0
click at [328, 145] on div at bounding box center [351, 121] width 127 height 66
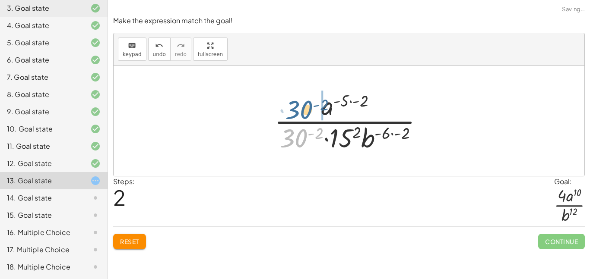
drag, startPoint x: 299, startPoint y: 134, endPoint x: 304, endPoint y: 105, distance: 29.0
click at [304, 105] on div at bounding box center [352, 121] width 164 height 66
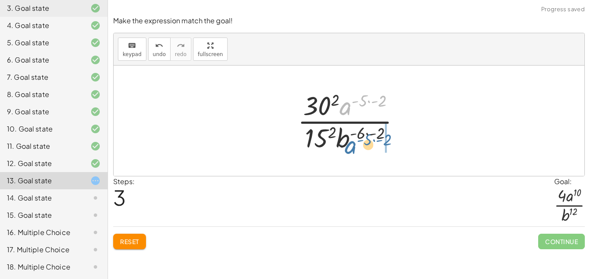
drag, startPoint x: 342, startPoint y: 111, endPoint x: 348, endPoint y: 150, distance: 40.1
click at [348, 150] on div at bounding box center [352, 121] width 118 height 66
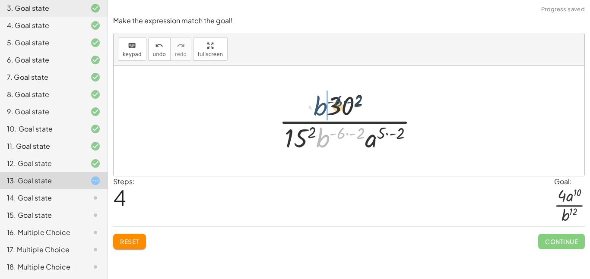
drag, startPoint x: 324, startPoint y: 139, endPoint x: 321, endPoint y: 104, distance: 34.7
click at [321, 104] on div at bounding box center [352, 121] width 155 height 66
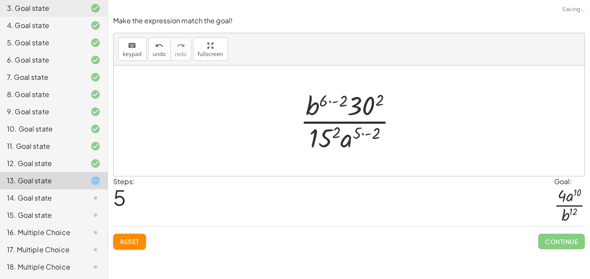
click at [333, 104] on div at bounding box center [352, 121] width 113 height 66
click at [365, 136] on div at bounding box center [352, 121] width 106 height 66
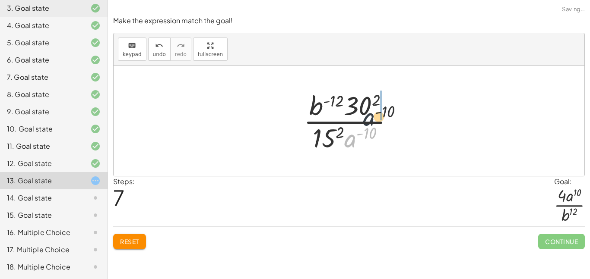
drag, startPoint x: 352, startPoint y: 142, endPoint x: 376, endPoint y: 109, distance: 41.1
click at [376, 109] on div at bounding box center [352, 121] width 106 height 66
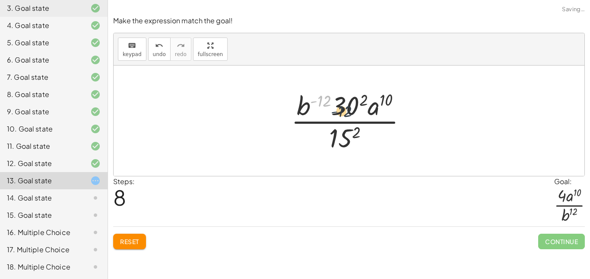
drag, startPoint x: 317, startPoint y: 100, endPoint x: 309, endPoint y: 91, distance: 11.9
click at [309, 91] on div at bounding box center [352, 121] width 131 height 66
drag, startPoint x: 304, startPoint y: 103, endPoint x: 395, endPoint y: 152, distance: 103.9
click at [395, 152] on div at bounding box center [352, 121] width 131 height 66
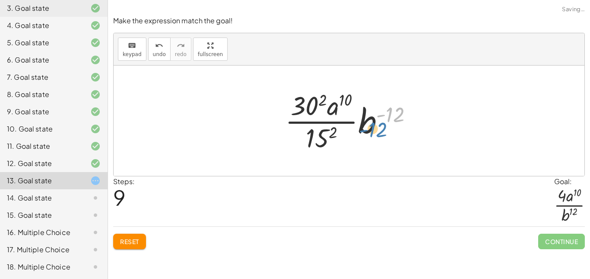
drag, startPoint x: 395, startPoint y: 152, endPoint x: 374, endPoint y: 168, distance: 26.9
click at [374, 168] on div "( · 15 · a ( - 5 ) · 30 · b ( - 6 ) ) ( - 2 ) · 15 ( - 2 ) · a ( · - 5 · - 2 ) …" at bounding box center [349, 121] width 471 height 111
drag, startPoint x: 366, startPoint y: 132, endPoint x: 348, endPoint y: 148, distance: 24.5
click at [348, 148] on div at bounding box center [352, 121] width 143 height 66
drag, startPoint x: 370, startPoint y: 118, endPoint x: 335, endPoint y: 136, distance: 39.0
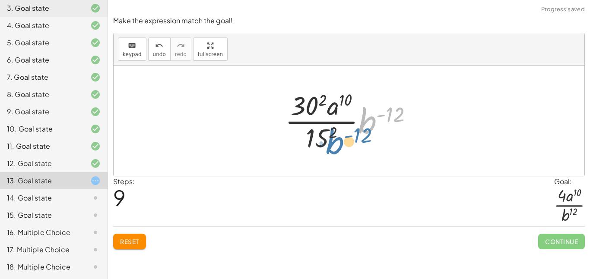
click at [335, 136] on div at bounding box center [352, 121] width 143 height 66
drag, startPoint x: 358, startPoint y: 121, endPoint x: 310, endPoint y: 135, distance: 50.4
click at [310, 135] on div at bounding box center [352, 121] width 143 height 66
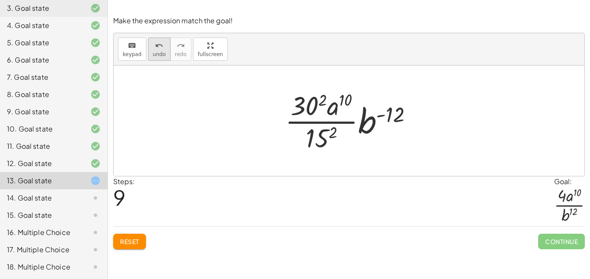
click at [153, 54] on span "undo" at bounding box center [159, 54] width 13 height 6
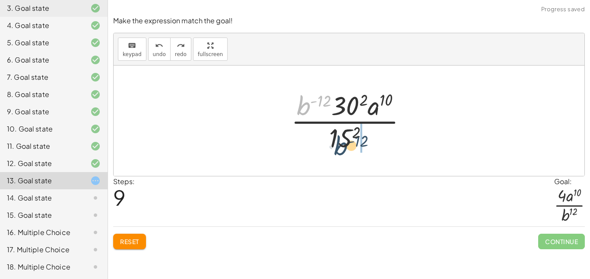
drag, startPoint x: 302, startPoint y: 101, endPoint x: 339, endPoint y: 140, distance: 54.0
click at [339, 140] on div at bounding box center [352, 121] width 131 height 66
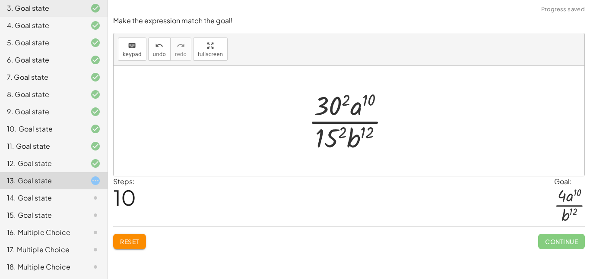
click at [339, 140] on div at bounding box center [352, 121] width 97 height 66
click at [356, 140] on div at bounding box center [352, 121] width 105 height 66
click at [328, 112] on div at bounding box center [352, 121] width 105 height 66
click at [336, 104] on div at bounding box center [352, 121] width 105 height 66
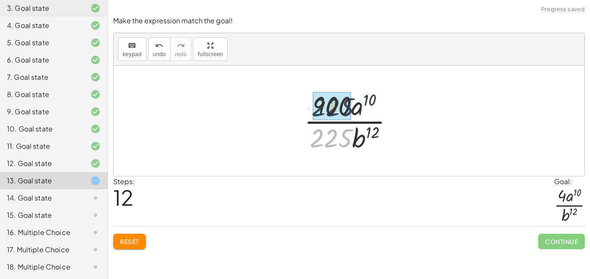
drag, startPoint x: 332, startPoint y: 133, endPoint x: 334, endPoint y: 101, distance: 31.6
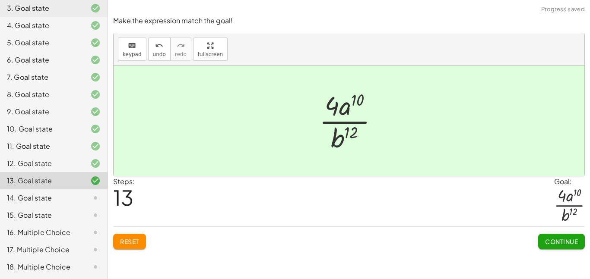
click at [548, 245] on span "Continue" at bounding box center [561, 242] width 33 height 8
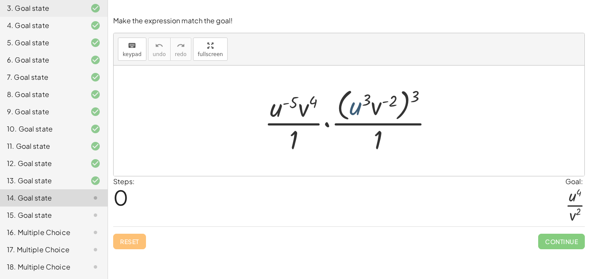
click at [356, 114] on div at bounding box center [352, 120] width 184 height 70
drag, startPoint x: 417, startPoint y: 92, endPoint x: 388, endPoint y: 99, distance: 30.5
click at [388, 99] on div at bounding box center [352, 120] width 184 height 70
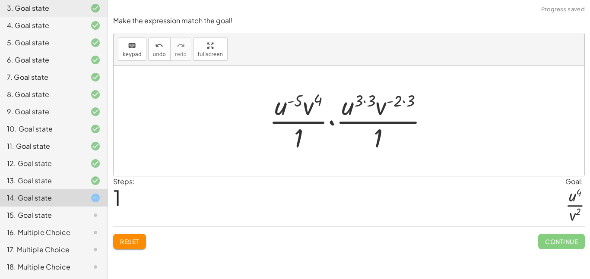
click at [369, 101] on div at bounding box center [352, 121] width 175 height 66
click at [369, 101] on div at bounding box center [352, 121] width 161 height 66
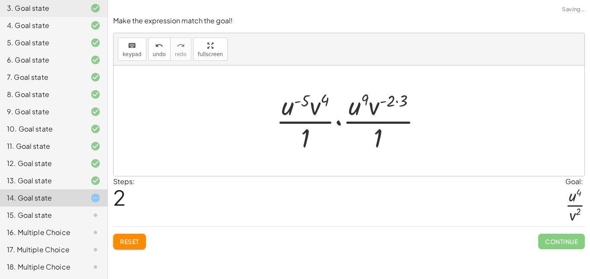
click at [392, 97] on div at bounding box center [352, 121] width 161 height 66
click at [393, 97] on div at bounding box center [352, 121] width 161 height 66
click at [395, 100] on div at bounding box center [352, 121] width 161 height 66
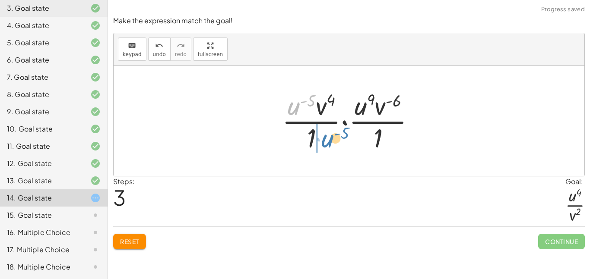
drag, startPoint x: 288, startPoint y: 108, endPoint x: 322, endPoint y: 141, distance: 47.0
click at [322, 141] on div at bounding box center [352, 121] width 149 height 66
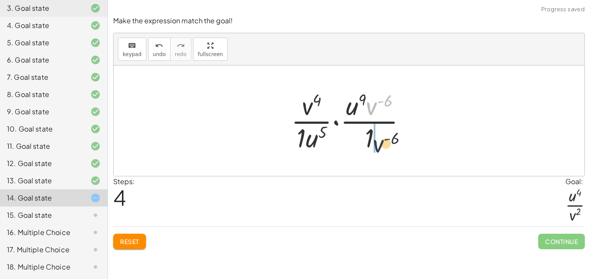
drag, startPoint x: 367, startPoint y: 108, endPoint x: 374, endPoint y: 151, distance: 43.7
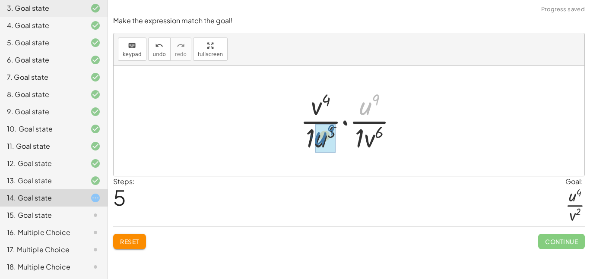
drag, startPoint x: 370, startPoint y: 107, endPoint x: 324, endPoint y: 138, distance: 54.7
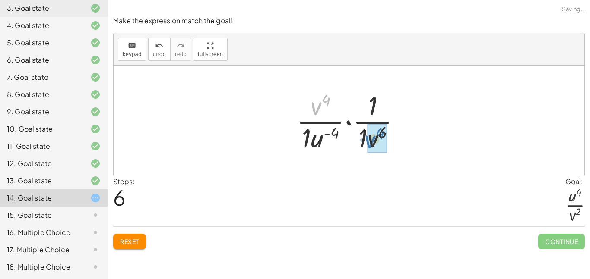
drag, startPoint x: 321, startPoint y: 105, endPoint x: 376, endPoint y: 138, distance: 64.5
click at [375, 116] on div at bounding box center [352, 121] width 120 height 66
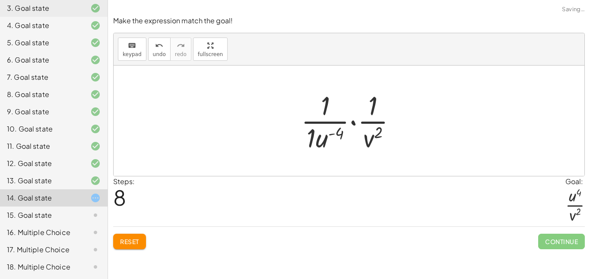
click at [325, 108] on div at bounding box center [352, 121] width 111 height 66
click at [372, 106] on div at bounding box center [352, 121] width 111 height 66
click at [374, 110] on div at bounding box center [352, 121] width 111 height 66
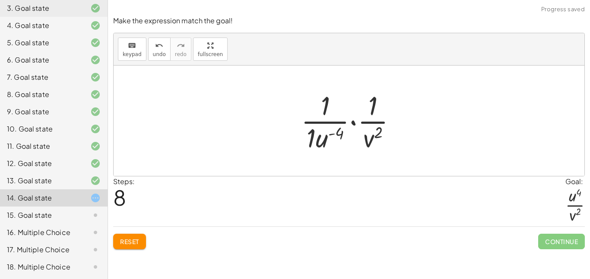
click at [374, 110] on div at bounding box center [352, 121] width 111 height 66
drag, startPoint x: 322, startPoint y: 145, endPoint x: 369, endPoint y: 119, distance: 53.7
click at [369, 119] on div at bounding box center [352, 121] width 111 height 66
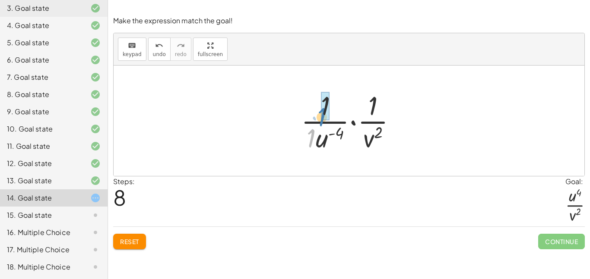
drag, startPoint x: 314, startPoint y: 140, endPoint x: 325, endPoint y: 117, distance: 26.3
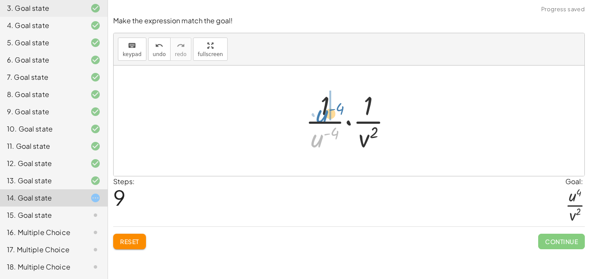
drag, startPoint x: 320, startPoint y: 137, endPoint x: 326, endPoint y: 111, distance: 26.8
click at [326, 111] on div at bounding box center [352, 121] width 102 height 66
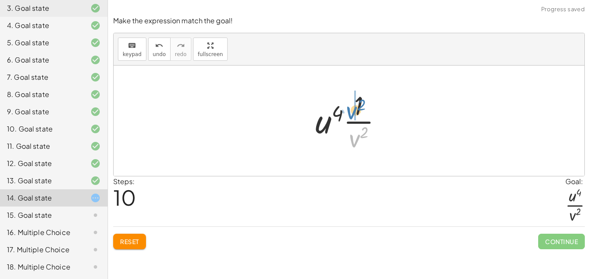
drag, startPoint x: 352, startPoint y: 135, endPoint x: 349, endPoint y: 106, distance: 28.6
click at [349, 106] on div at bounding box center [352, 121] width 82 height 66
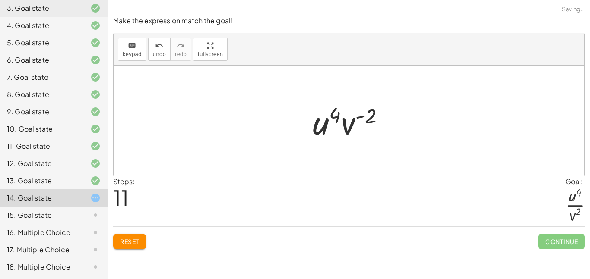
click at [362, 130] on div at bounding box center [351, 121] width 87 height 44
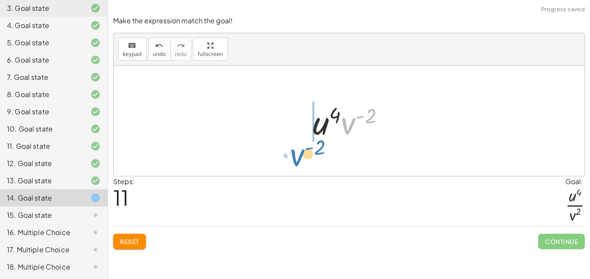
drag, startPoint x: 345, startPoint y: 126, endPoint x: 302, endPoint y: 158, distance: 53.1
click at [302, 158] on div "· · u ( - 5 ) · v 4 · 1 · · ( · u 3 · v ( - 2 ) ) 3 · 1 · · u ( - 5 ) · v 4 · 1…" at bounding box center [349, 121] width 471 height 111
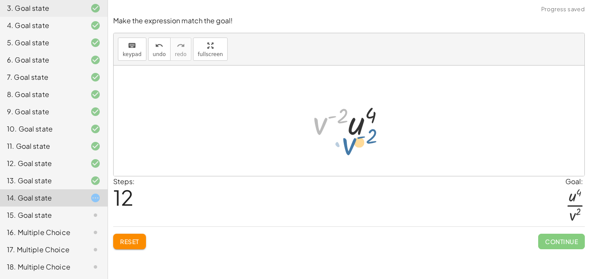
drag, startPoint x: 317, startPoint y: 133, endPoint x: 348, endPoint y: 153, distance: 36.8
click at [348, 153] on div "· · u ( - 5 ) · v 4 · 1 · · ( · u 3 · v ( - 2 ) ) 3 · 1 · · u ( - 5 ) · v 4 · 1…" at bounding box center [349, 121] width 471 height 111
click at [161, 46] on icon "undo" at bounding box center [159, 46] width 8 height 10
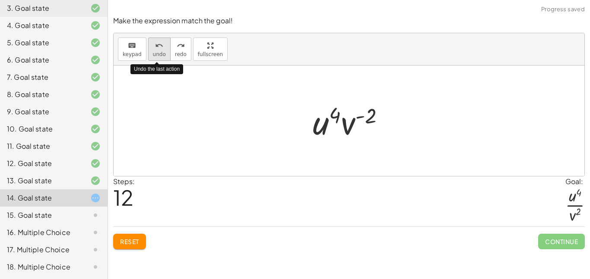
click at [161, 46] on icon "undo" at bounding box center [159, 46] width 8 height 10
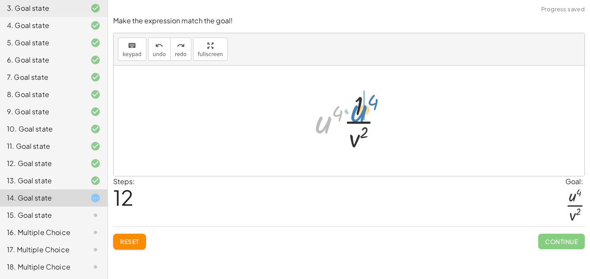
drag, startPoint x: 332, startPoint y: 125, endPoint x: 365, endPoint y: 113, distance: 35.4
click at [365, 113] on div at bounding box center [352, 121] width 82 height 66
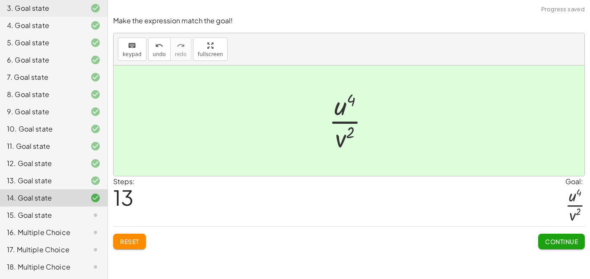
click at [547, 237] on button "Continue" at bounding box center [561, 242] width 47 height 16
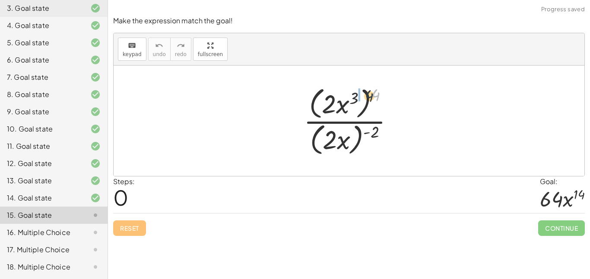
drag, startPoint x: 374, startPoint y: 95, endPoint x: 342, endPoint y: 102, distance: 32.8
click at [342, 102] on div at bounding box center [352, 121] width 106 height 74
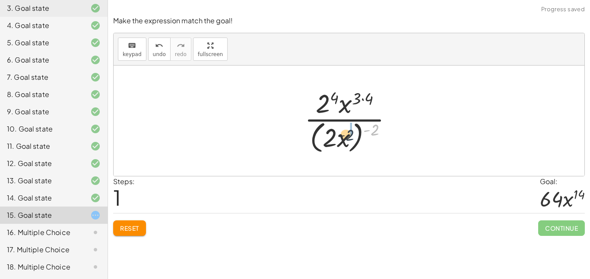
drag, startPoint x: 371, startPoint y: 128, endPoint x: 338, endPoint y: 134, distance: 34.2
click at [338, 134] on div at bounding box center [352, 120] width 104 height 70
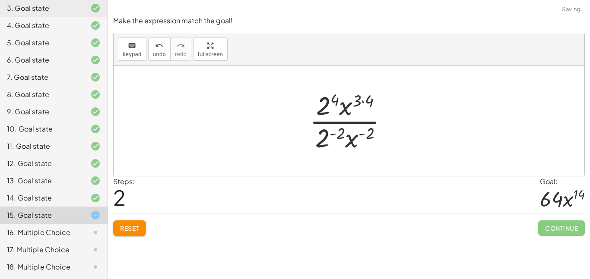
click at [335, 99] on div at bounding box center [352, 121] width 94 height 66
click at [369, 99] on div at bounding box center [352, 121] width 94 height 66
click at [332, 133] on div at bounding box center [352, 121] width 94 height 66
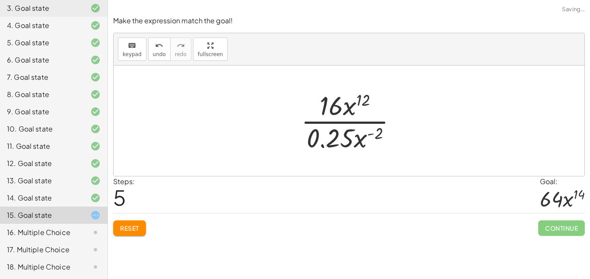
click at [378, 128] on div at bounding box center [352, 121] width 111 height 66
click at [378, 132] on div at bounding box center [352, 121] width 111 height 66
click at [374, 131] on div at bounding box center [352, 121] width 111 height 66
click at [374, 132] on div at bounding box center [352, 121] width 111 height 66
click at [374, 133] on div at bounding box center [352, 121] width 111 height 66
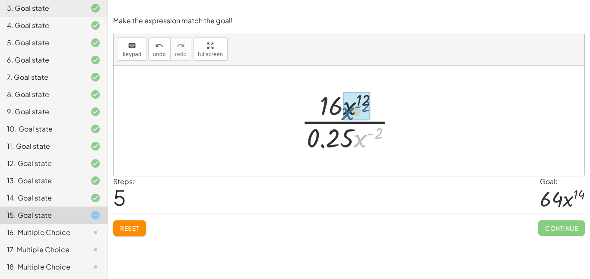
drag, startPoint x: 363, startPoint y: 141, endPoint x: 348, endPoint y: 101, distance: 42.1
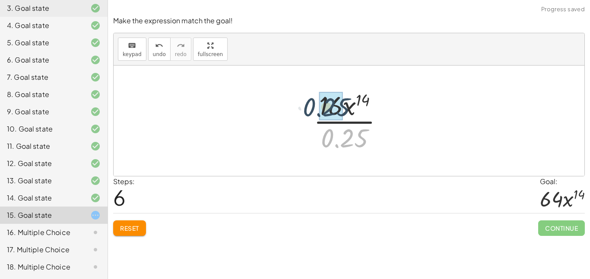
drag, startPoint x: 348, startPoint y: 146, endPoint x: 329, endPoint y: 115, distance: 36.2
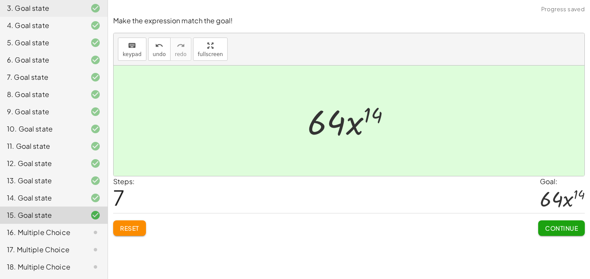
click at [548, 228] on span "Continue" at bounding box center [561, 229] width 33 height 8
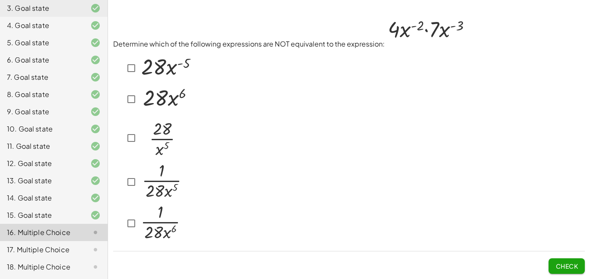
click at [176, 72] on img at bounding box center [166, 66] width 54 height 29
click at [168, 65] on img at bounding box center [166, 66] width 54 height 29
click at [169, 92] on img at bounding box center [165, 98] width 53 height 28
click at [165, 220] on img at bounding box center [160, 221] width 43 height 39
click at [563, 265] on span "Check" at bounding box center [566, 266] width 22 height 8
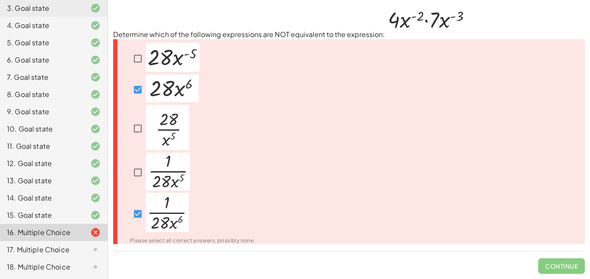
click at [161, 183] on img at bounding box center [167, 172] width 44 height 38
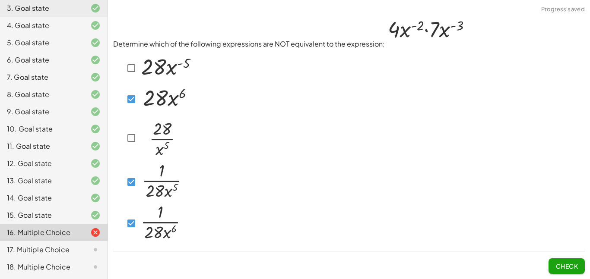
click at [572, 254] on span "Check" at bounding box center [566, 263] width 36 height 22
click at [573, 262] on span "Check" at bounding box center [566, 266] width 22 height 8
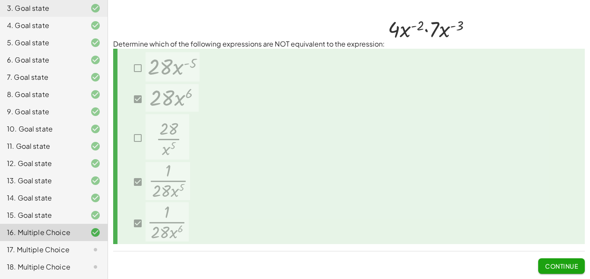
click at [561, 267] on span "Continue" at bounding box center [561, 266] width 33 height 8
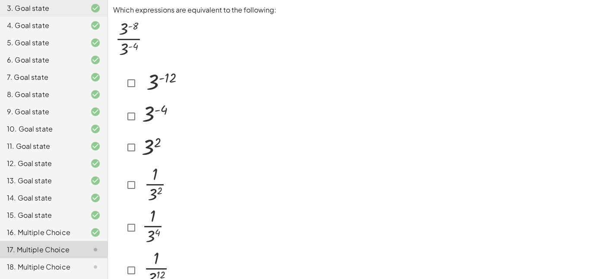
scroll to position [49, 0]
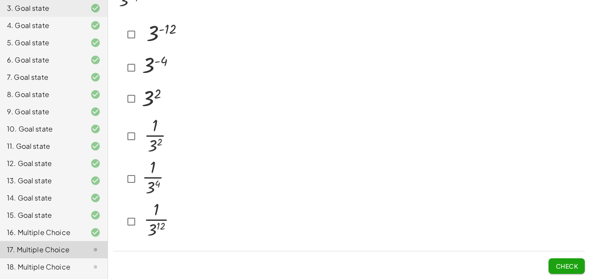
click at [144, 183] on img at bounding box center [154, 177] width 31 height 39
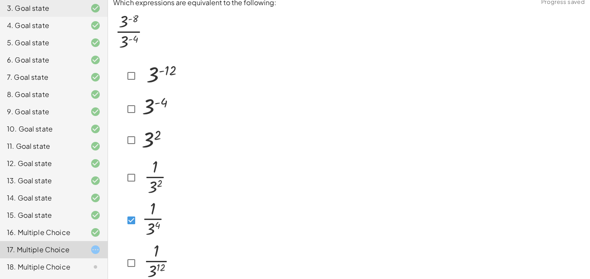
scroll to position [0, 0]
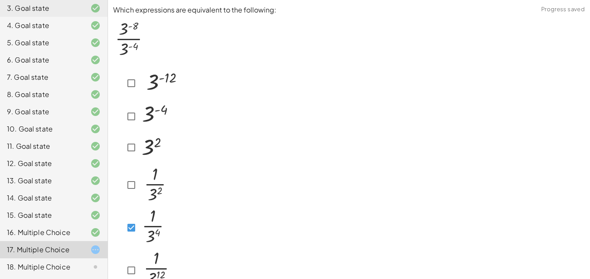
click at [140, 219] on img at bounding box center [154, 226] width 31 height 39
click at [150, 151] on img at bounding box center [151, 147] width 25 height 28
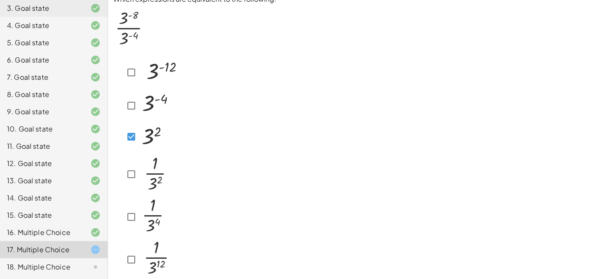
scroll to position [13, 0]
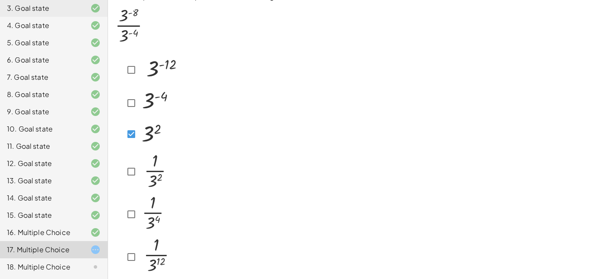
click at [156, 181] on img at bounding box center [155, 171] width 32 height 42
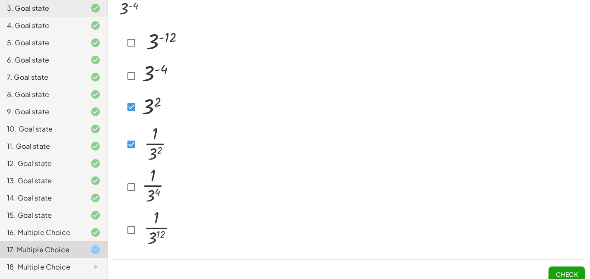
scroll to position [49, 0]
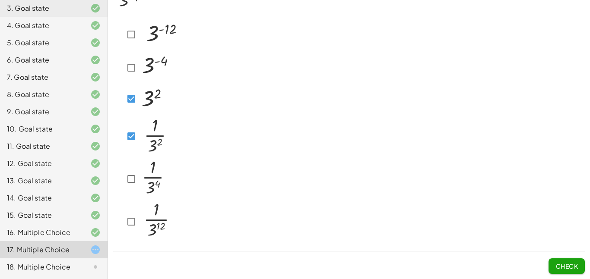
click at [576, 266] on span "Check" at bounding box center [566, 266] width 22 height 8
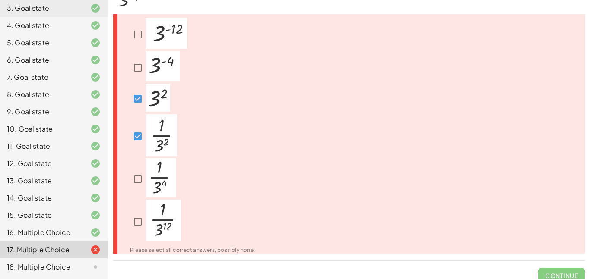
click at [160, 72] on img at bounding box center [162, 66] width 34 height 30
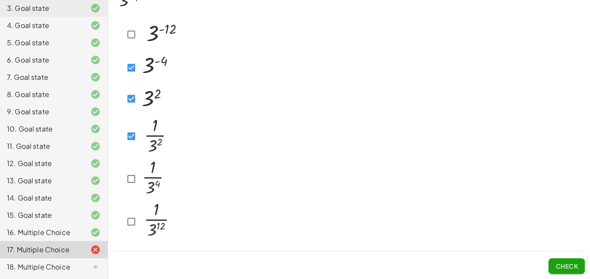
click at [154, 170] on img at bounding box center [154, 177] width 31 height 39
click at [155, 128] on img at bounding box center [155, 135] width 32 height 42
click at [150, 93] on img at bounding box center [151, 98] width 25 height 28
click at [561, 266] on span "Check" at bounding box center [566, 266] width 22 height 8
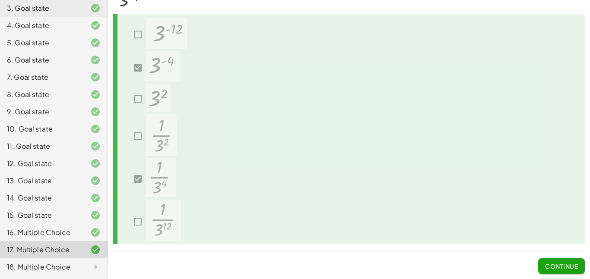
click at [557, 268] on span "Continue" at bounding box center [561, 266] width 33 height 8
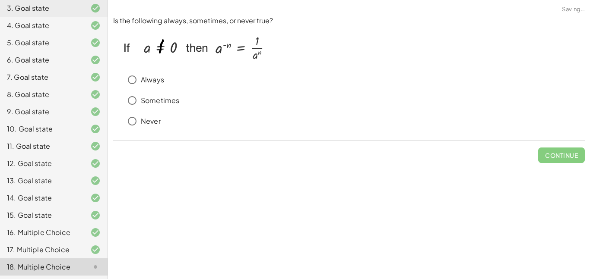
scroll to position [0, 0]
click at [143, 86] on div "Always" at bounding box center [353, 79] width 461 height 17
click at [145, 80] on p "Always" at bounding box center [152, 80] width 23 height 10
click at [571, 160] on button "Check" at bounding box center [566, 156] width 36 height 16
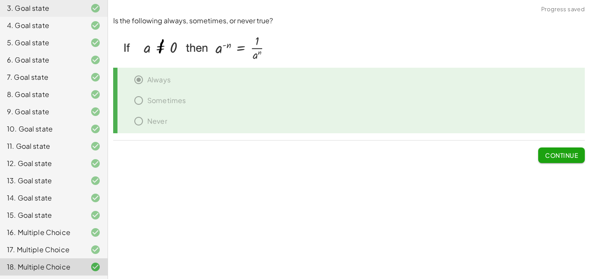
click at [561, 157] on span "Continue" at bounding box center [561, 156] width 33 height 8
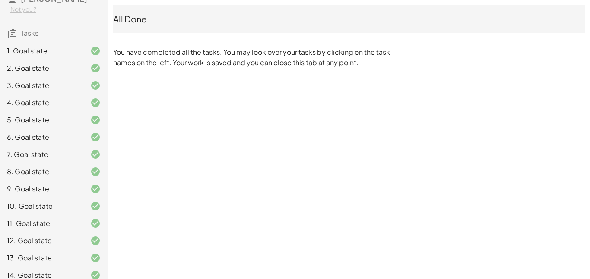
scroll to position [129, 0]
